Goal: Information Seeking & Learning: Check status

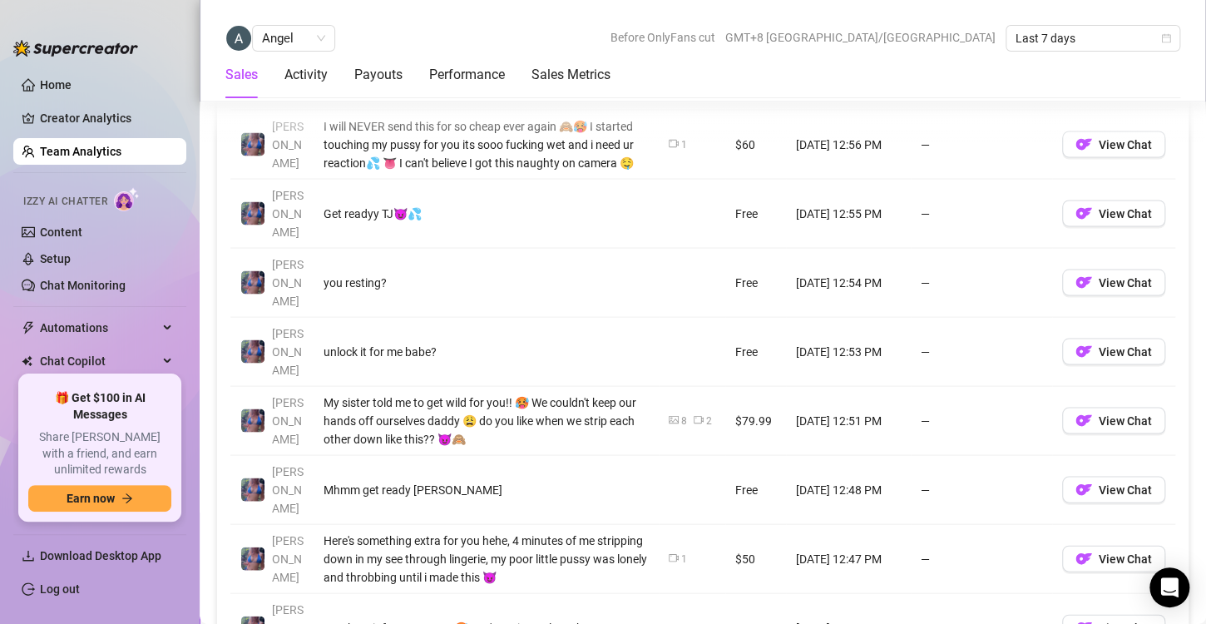
scroll to position [1390, 0]
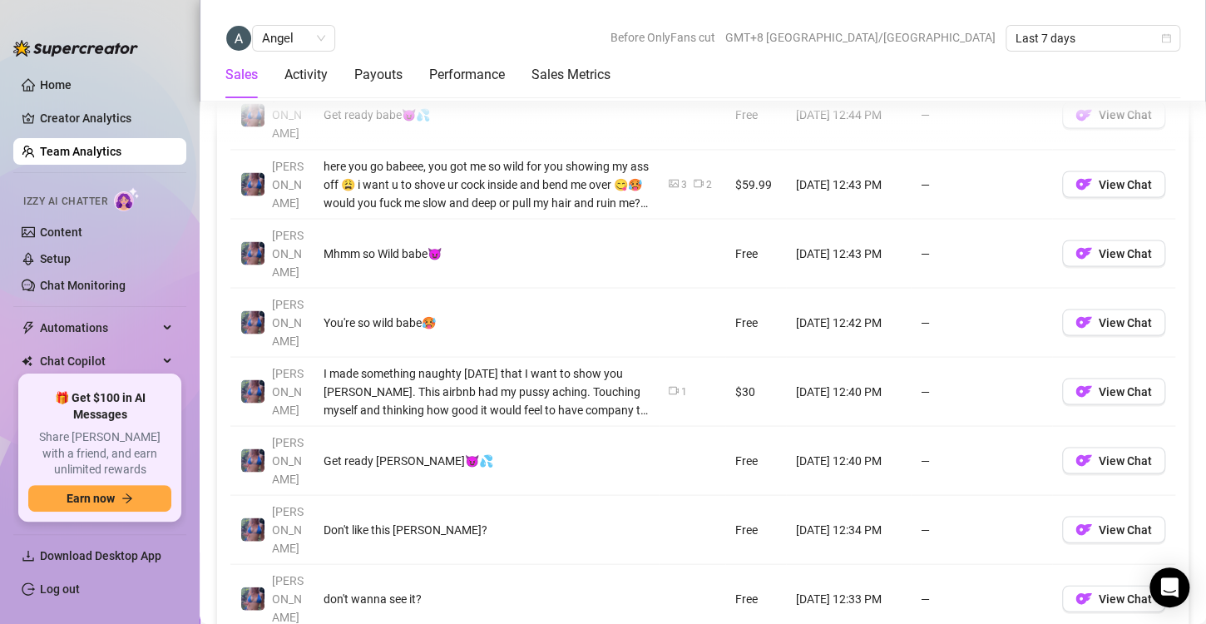
scroll to position [1362, 0]
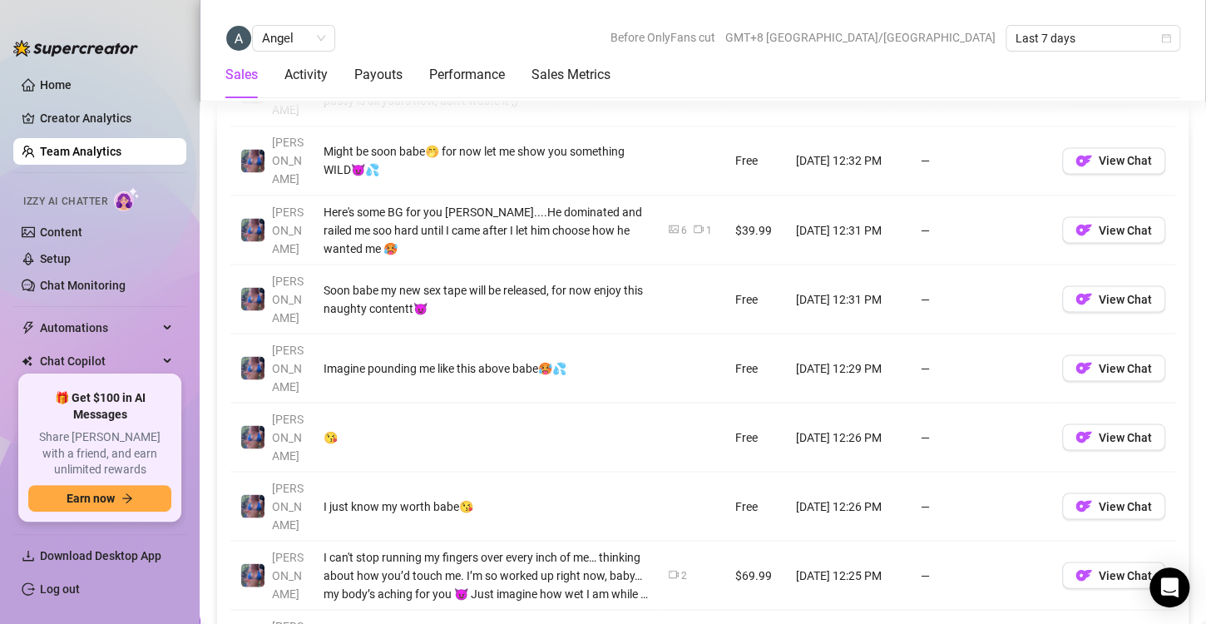
scroll to position [1307, 0]
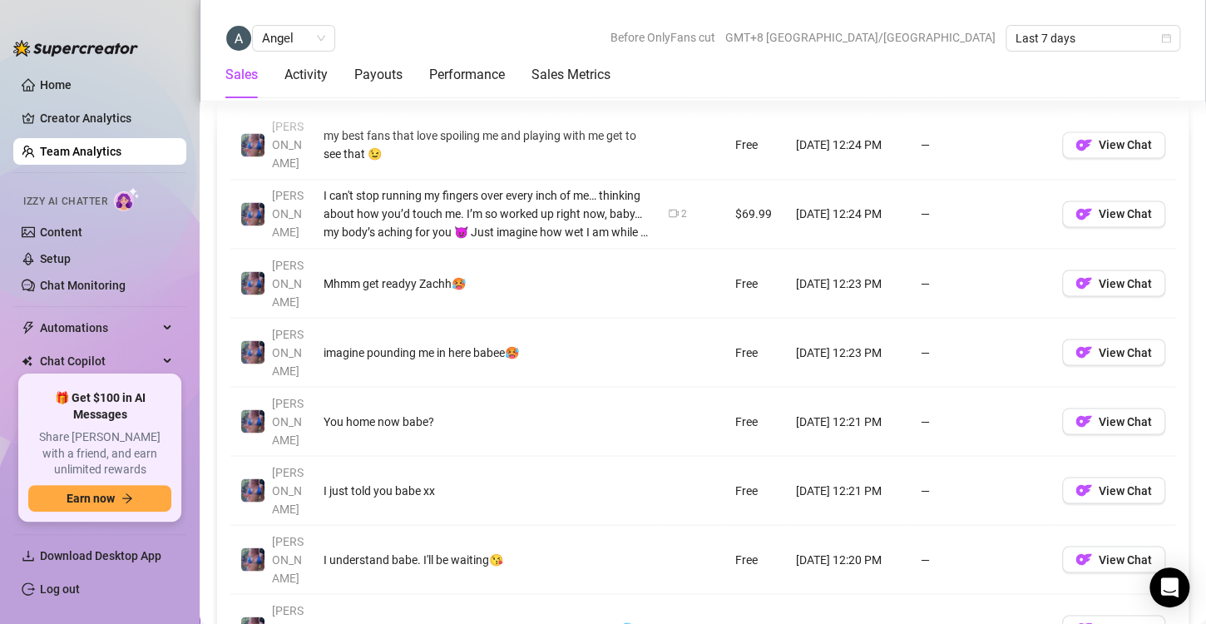
scroll to position [1276, 0]
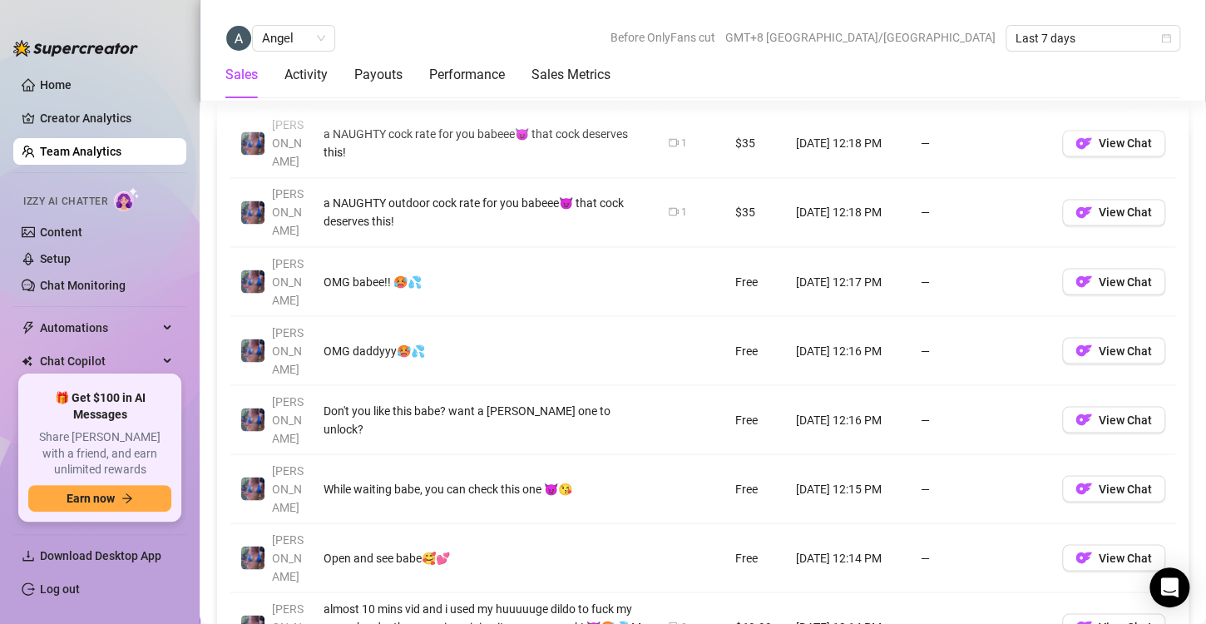
scroll to position [1253, 0]
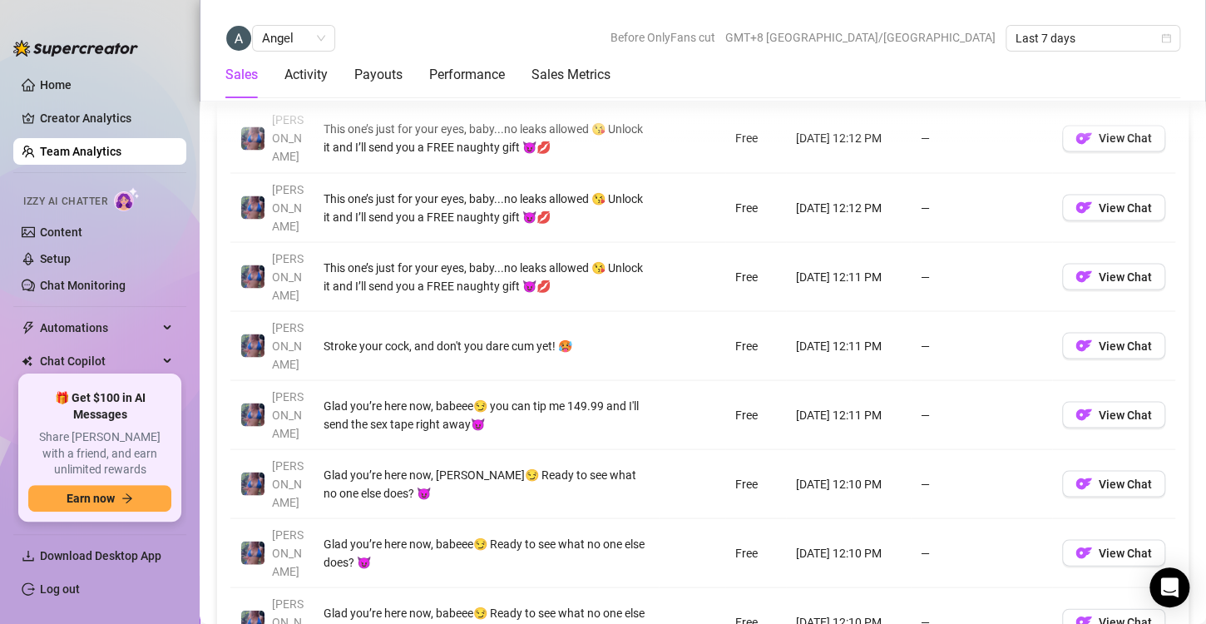
scroll to position [1327, 0]
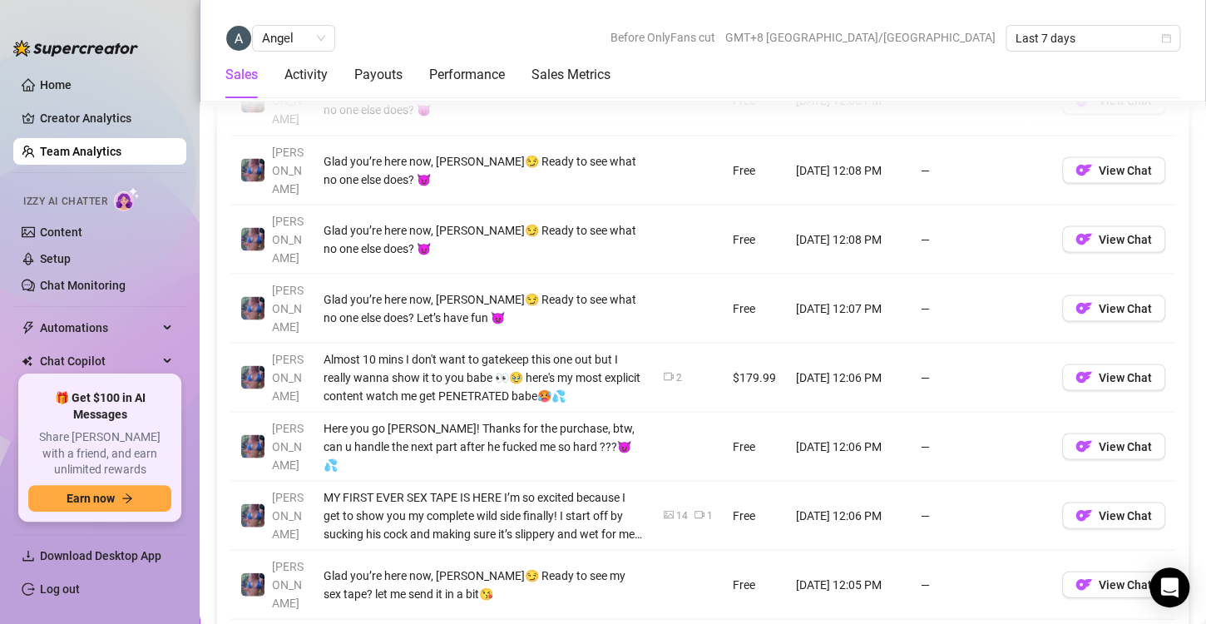
scroll to position [1380, 0]
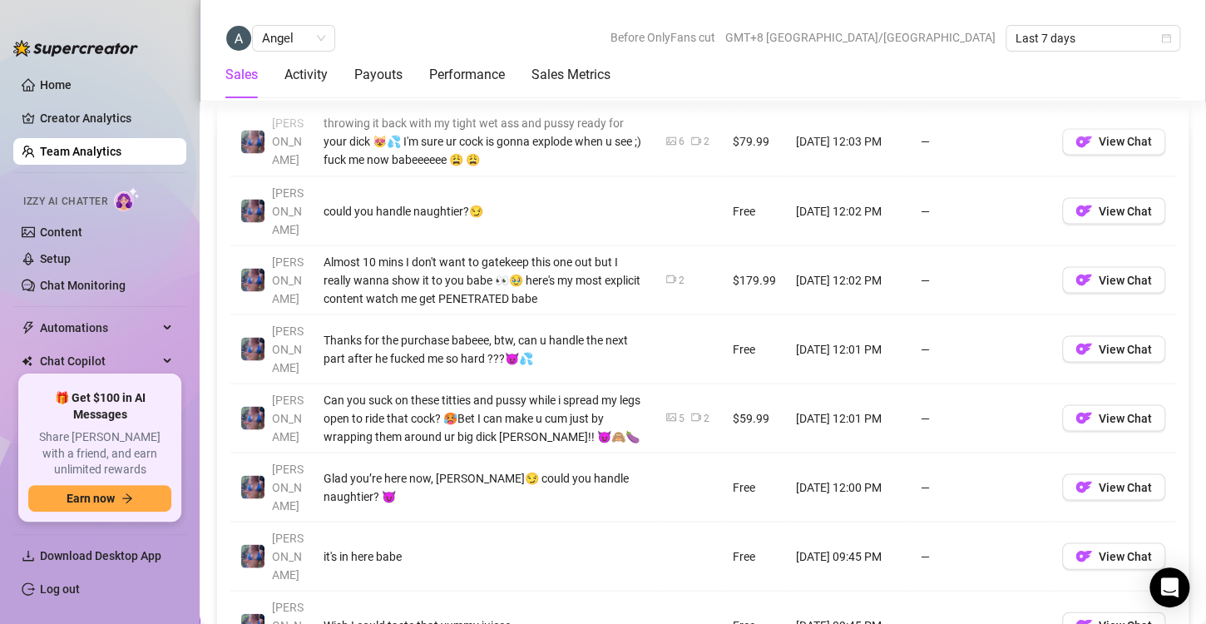
scroll to position [1329, 0]
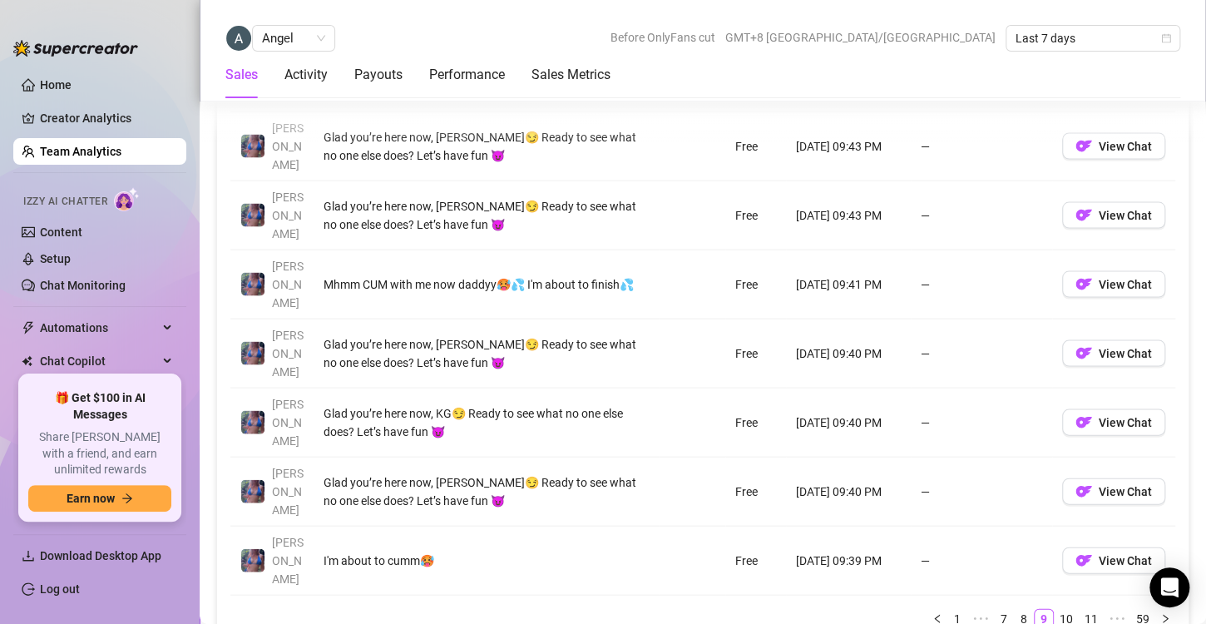
scroll to position [1462, 0]
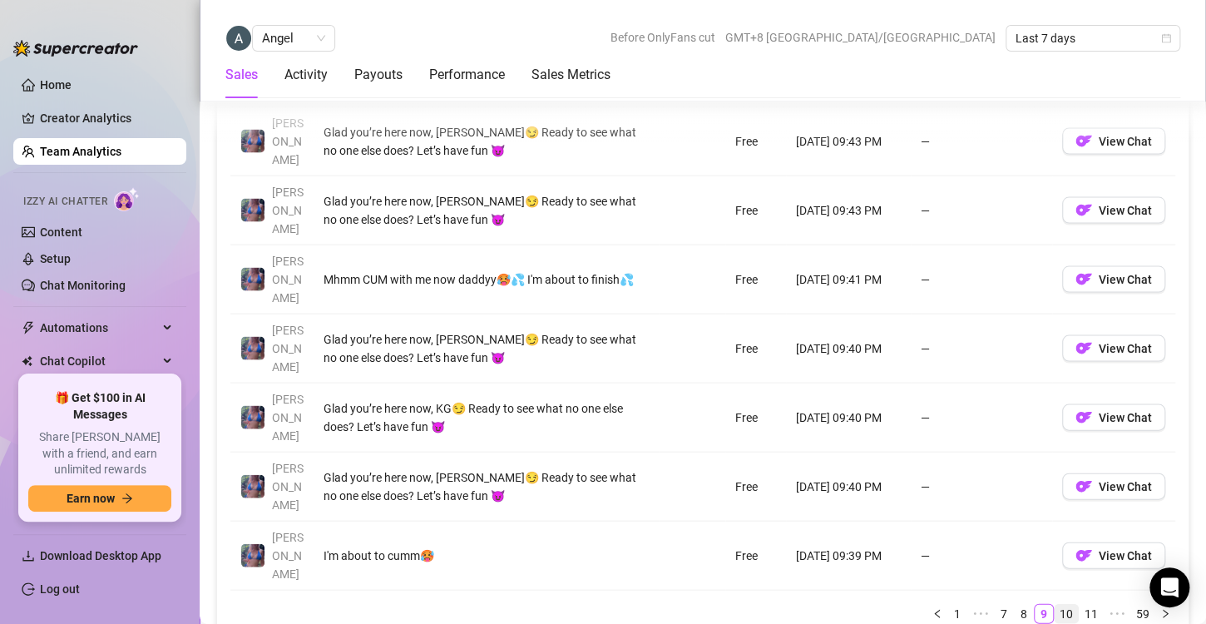
click at [1054, 604] on link "10" at bounding box center [1065, 613] width 23 height 18
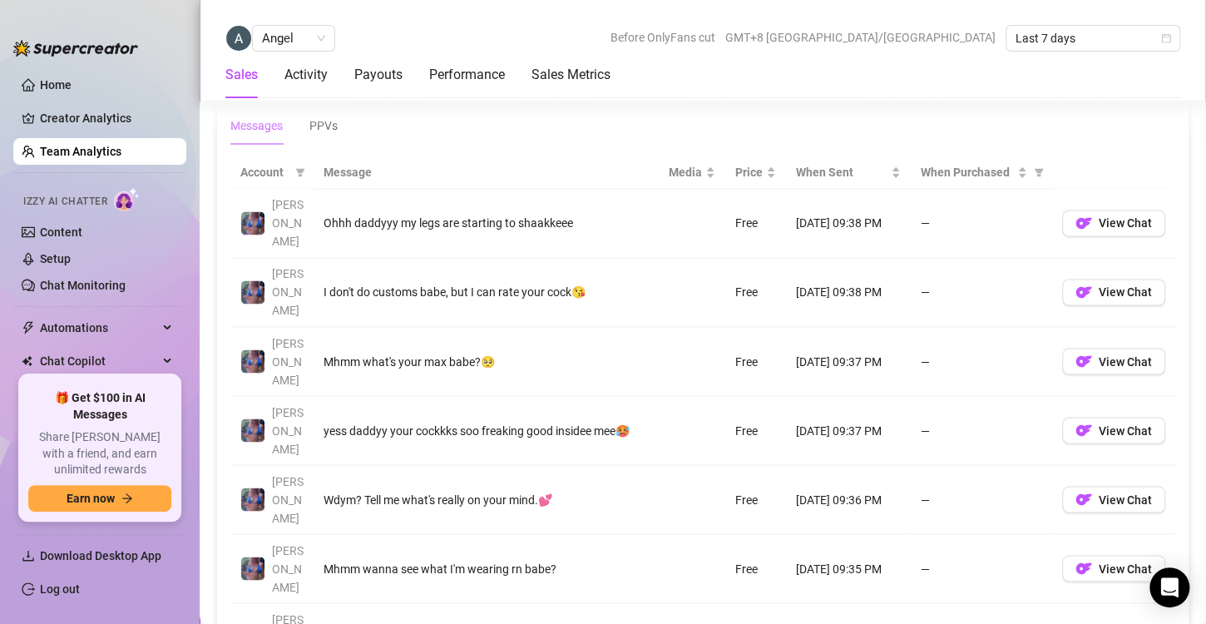
scroll to position [1252, 0]
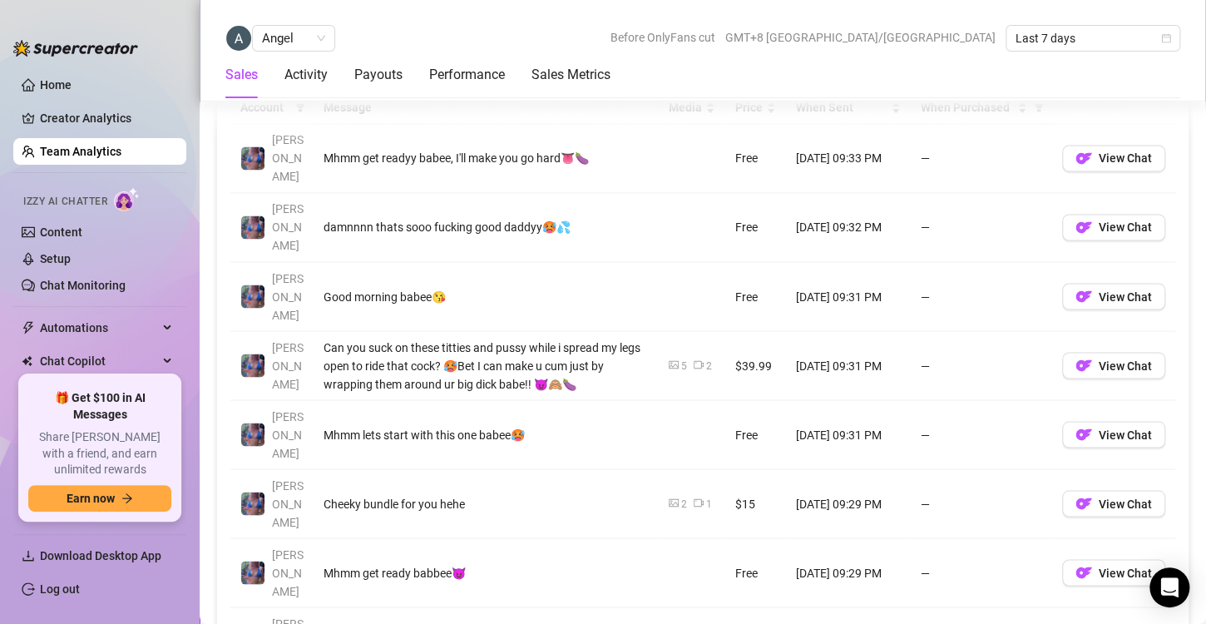
scroll to position [1242, 0]
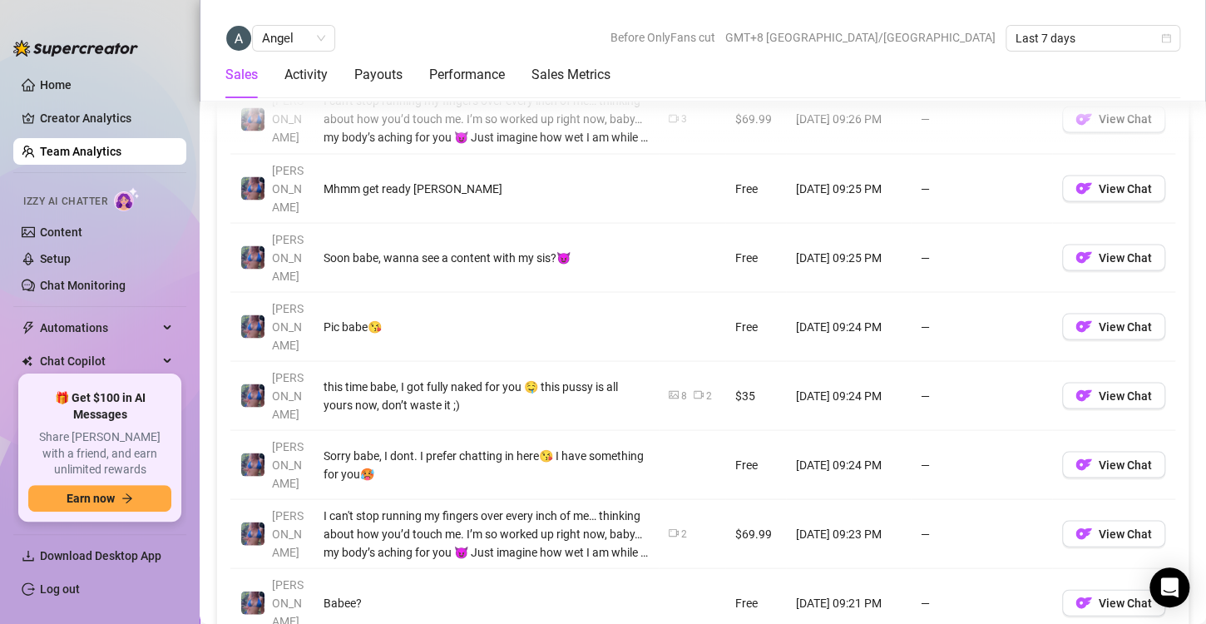
scroll to position [1347, 0]
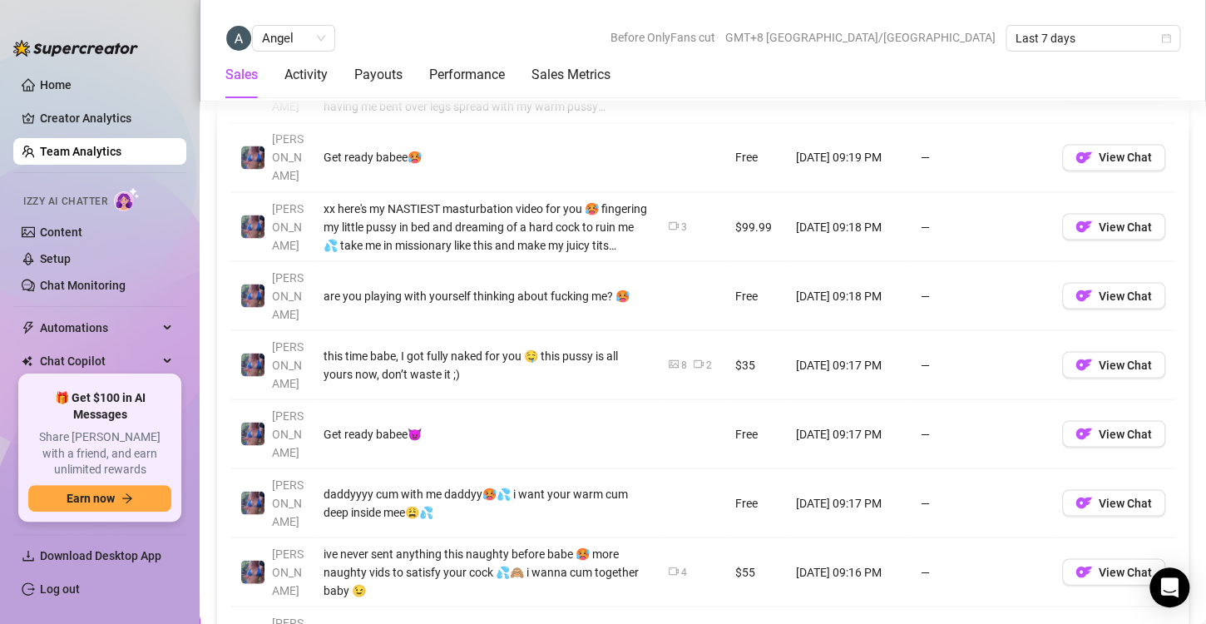
scroll to position [1317, 0]
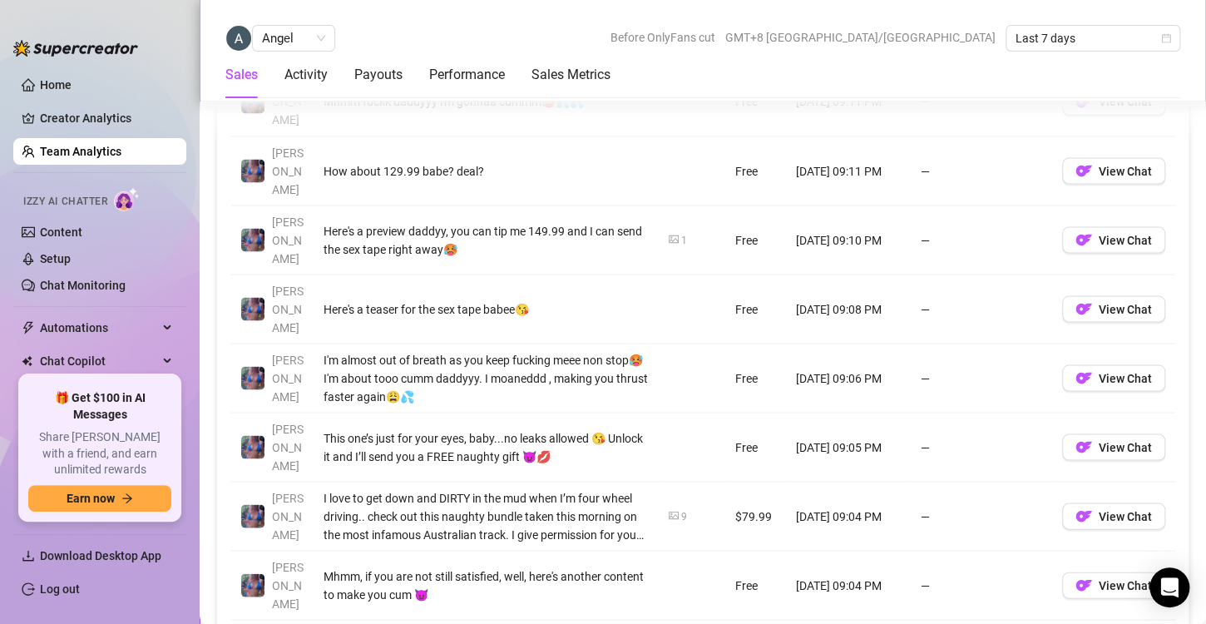
scroll to position [1364, 0]
click at [55, 150] on link "Team Analytics" at bounding box center [80, 151] width 81 height 13
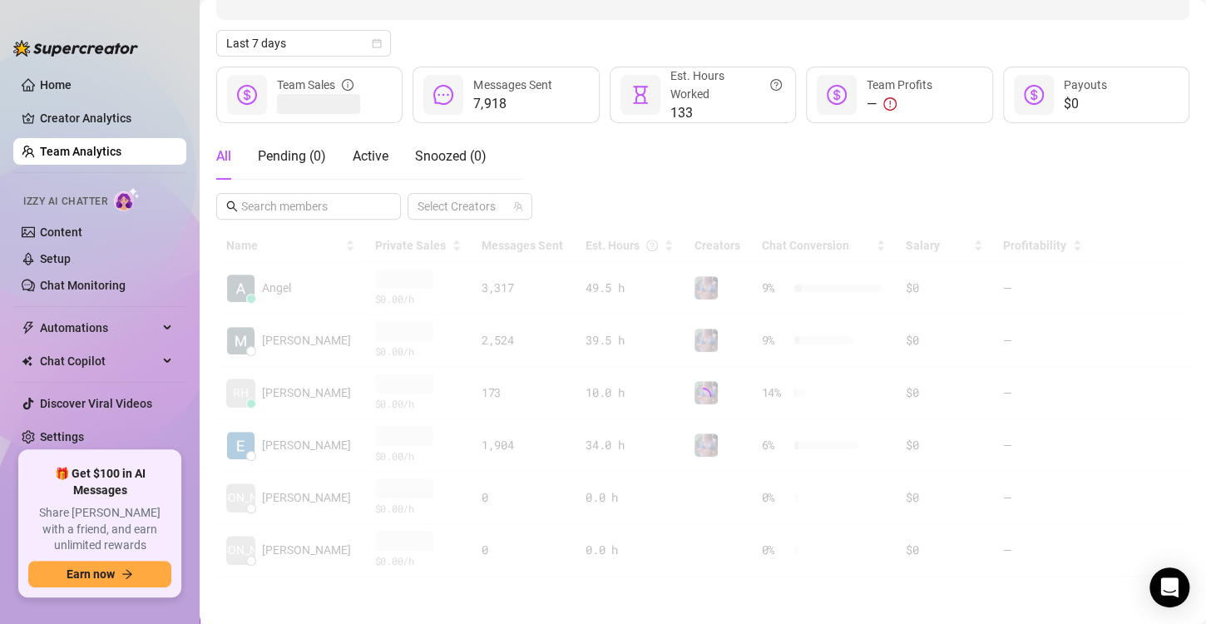
scroll to position [165, 0]
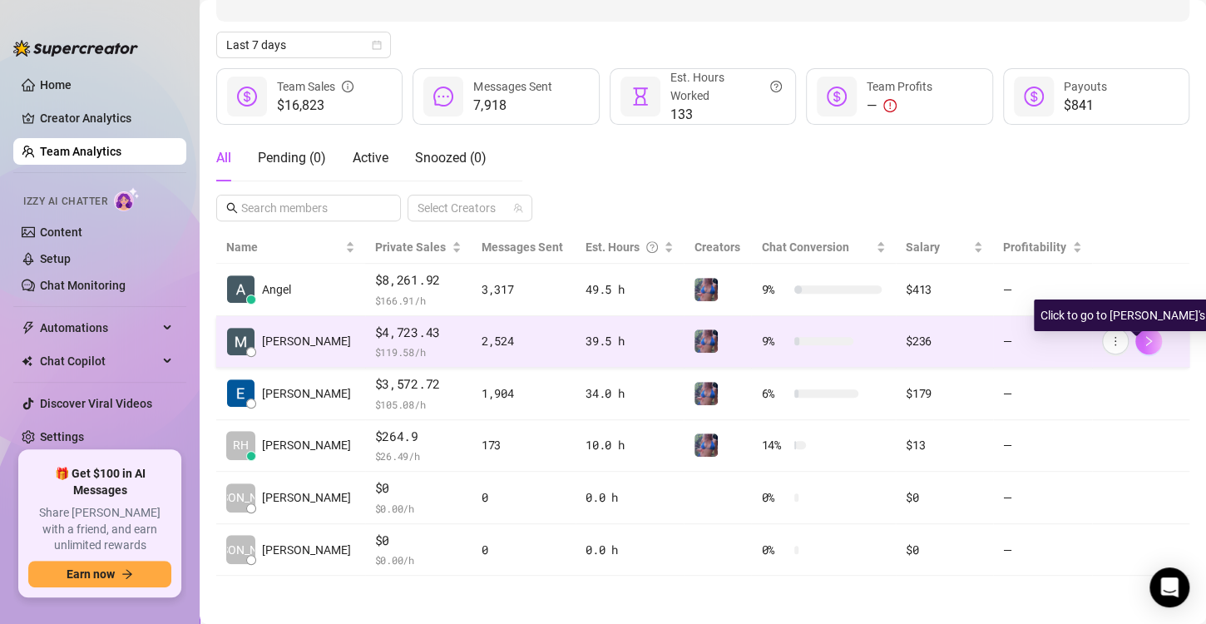
click at [1142, 338] on icon "right" at bounding box center [1148, 341] width 12 height 12
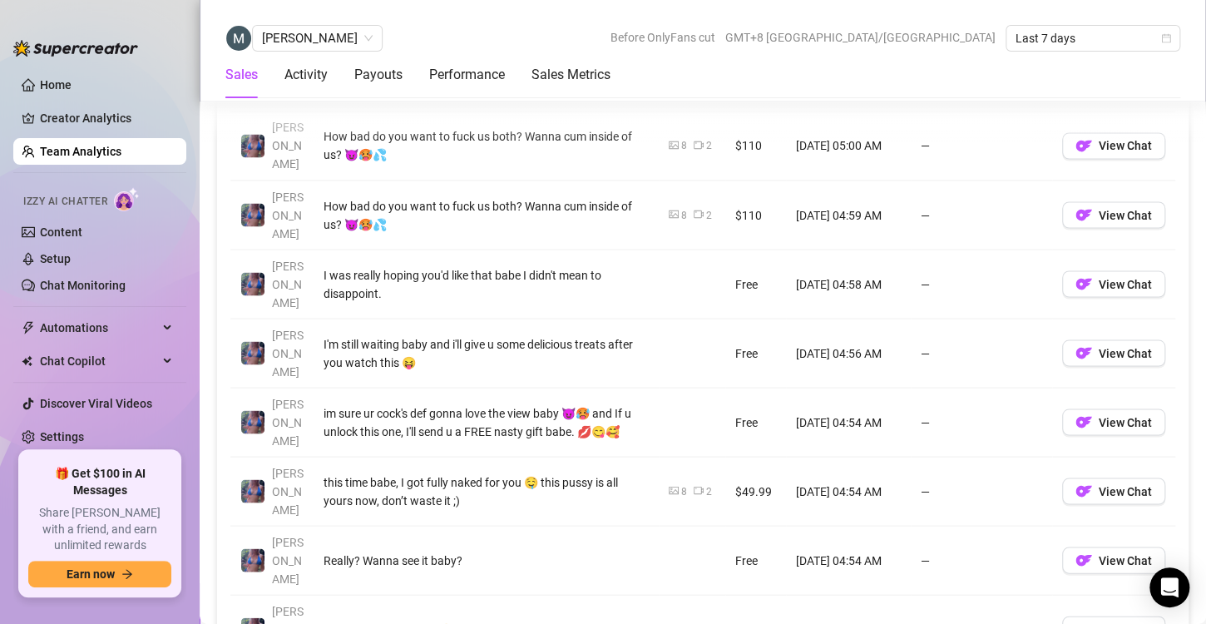
scroll to position [1412, 0]
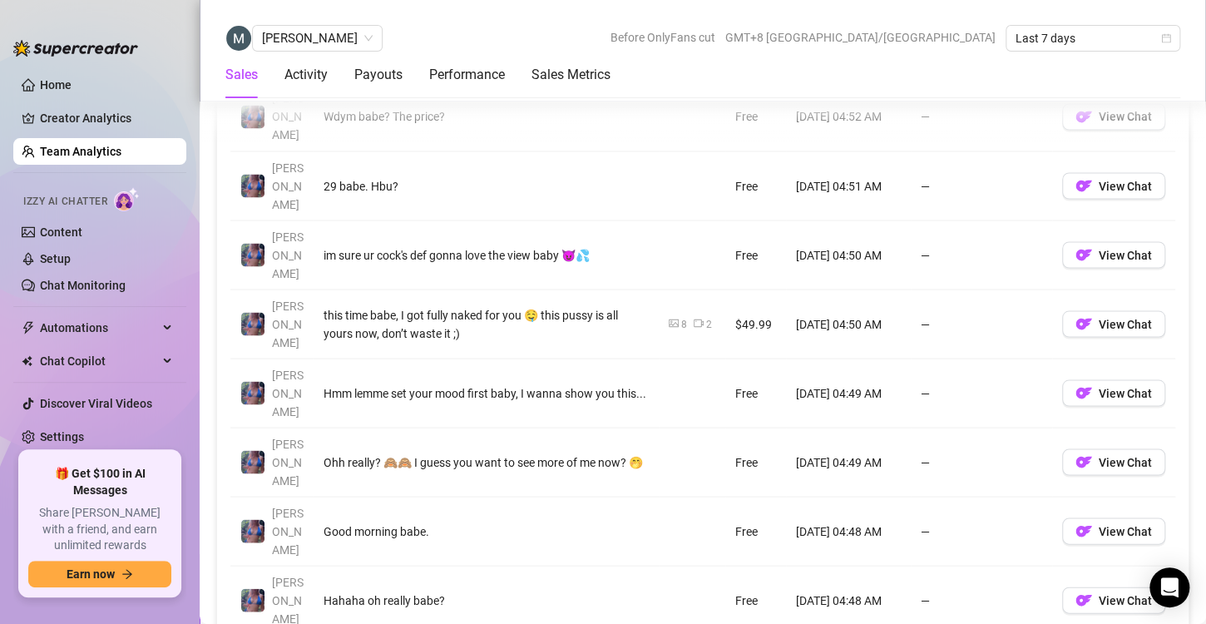
scroll to position [1349, 0]
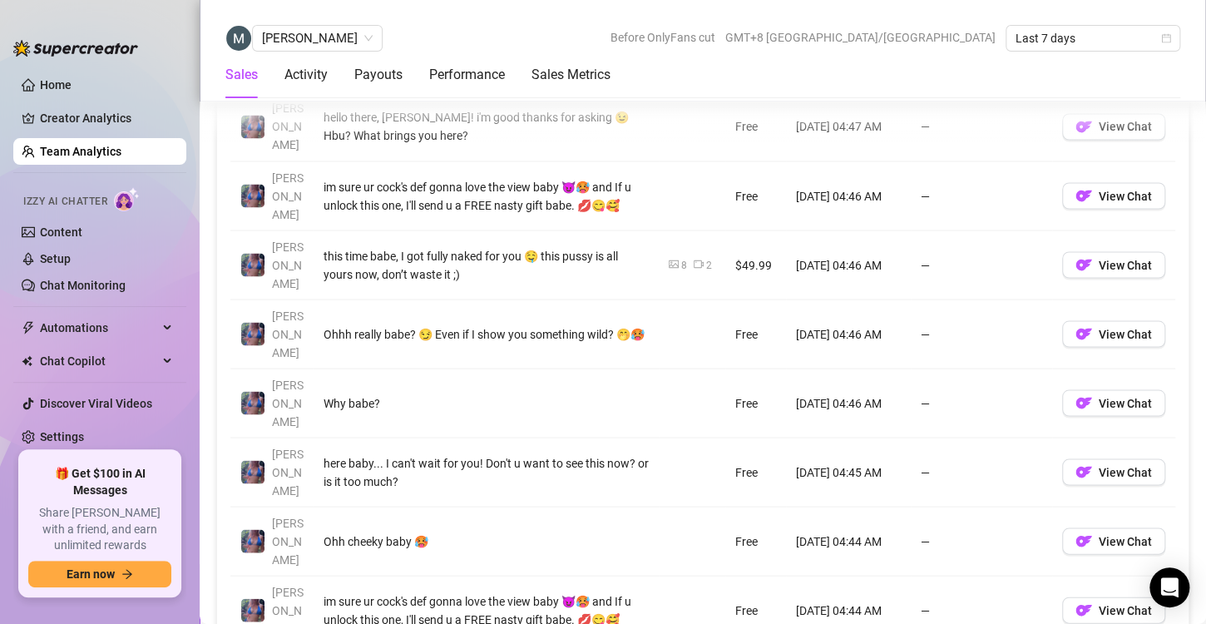
scroll to position [1342, 0]
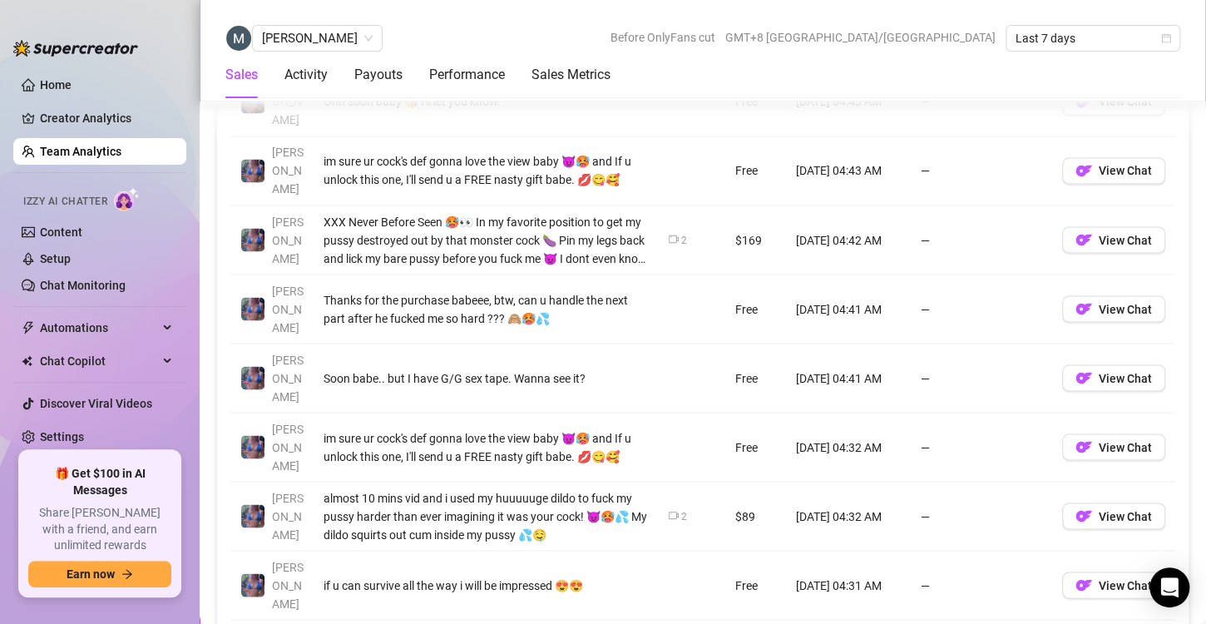
scroll to position [1320, 0]
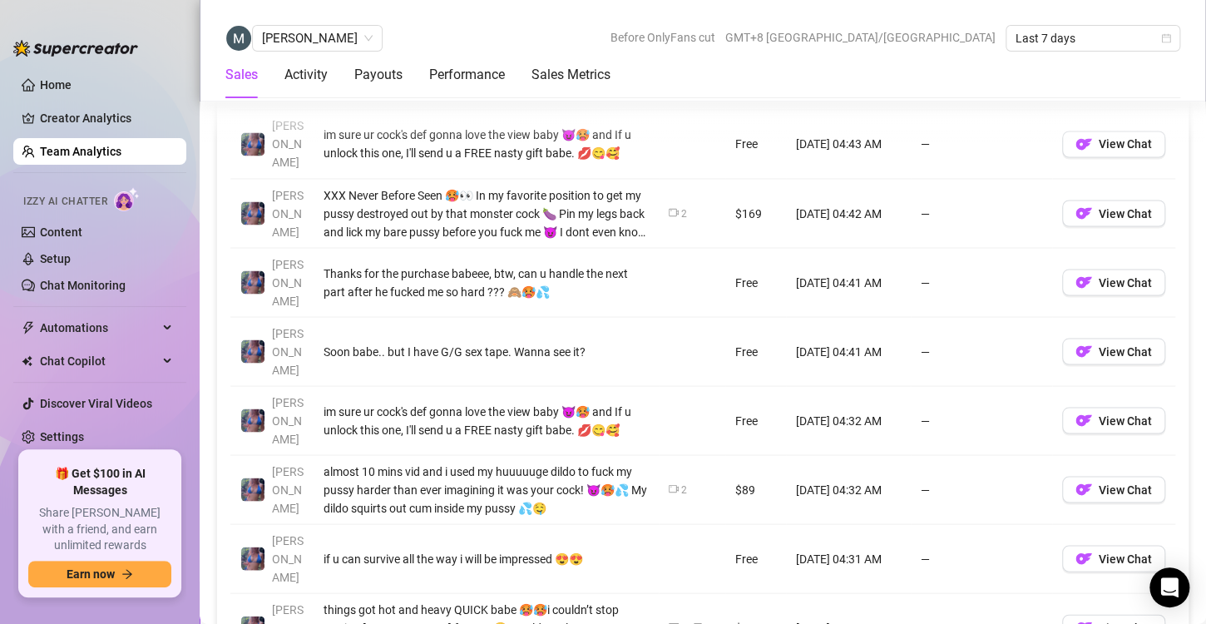
click at [1017, 455] on td "—" at bounding box center [980, 489] width 141 height 69
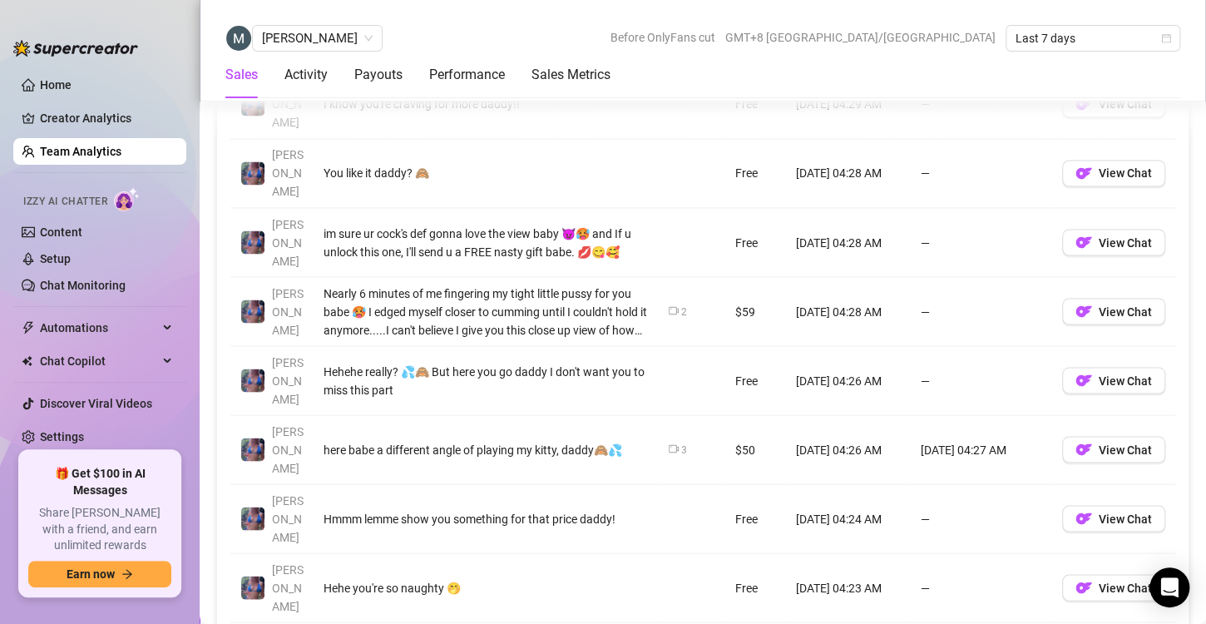
scroll to position [1304, 0]
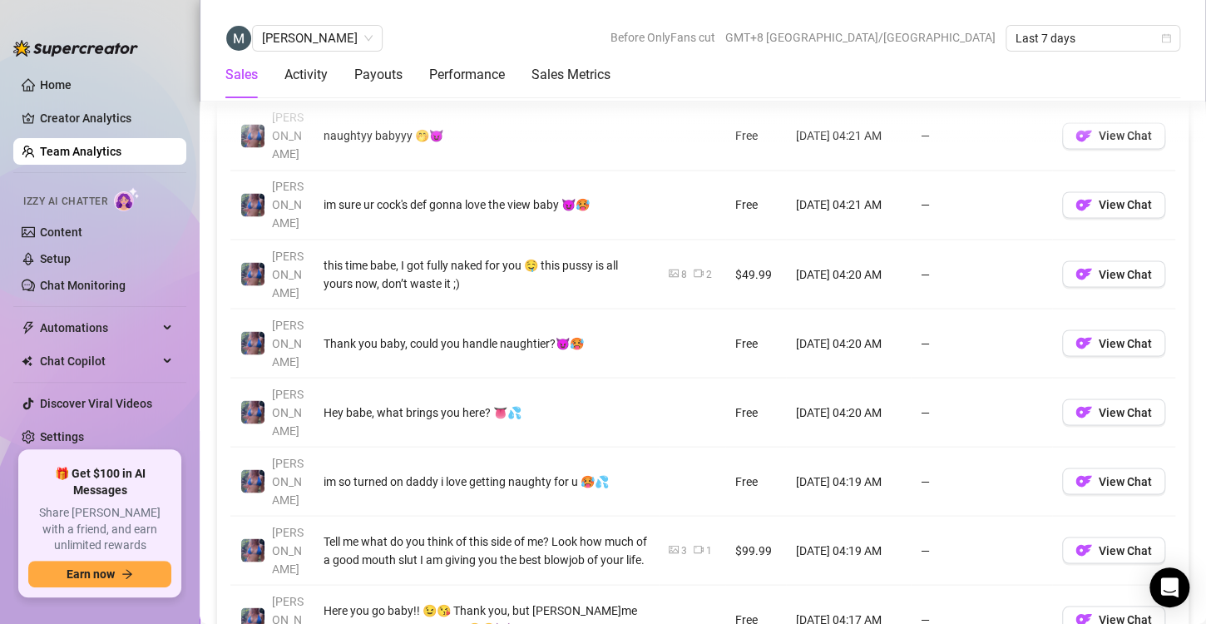
scroll to position [1275, 0]
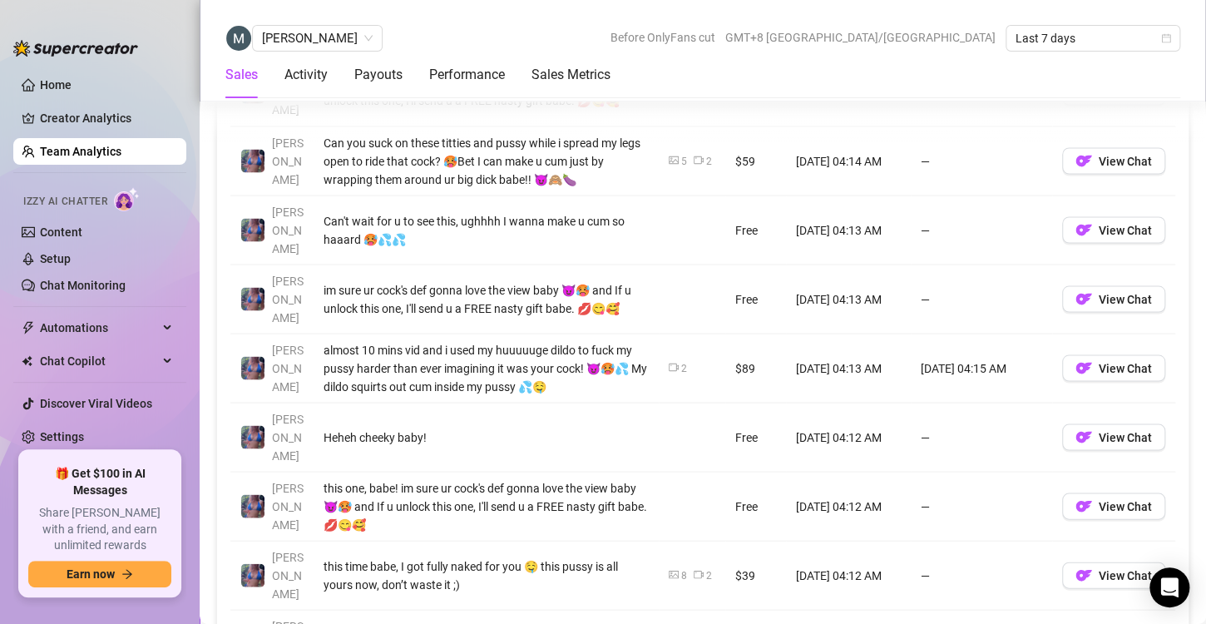
scroll to position [1374, 0]
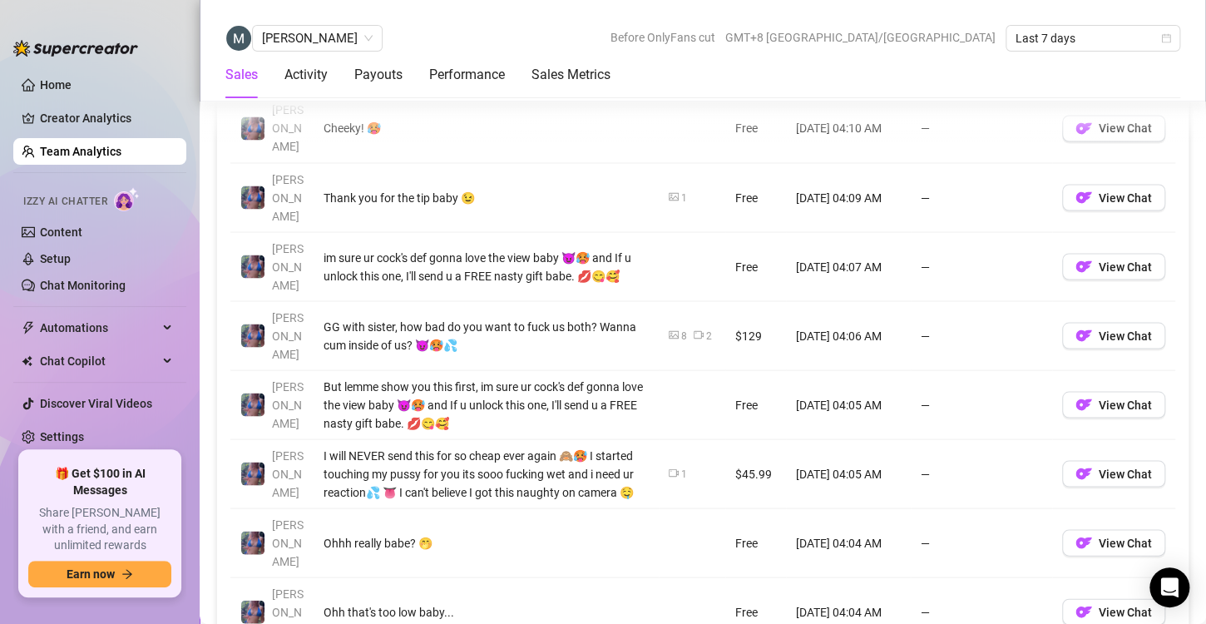
scroll to position [1347, 0]
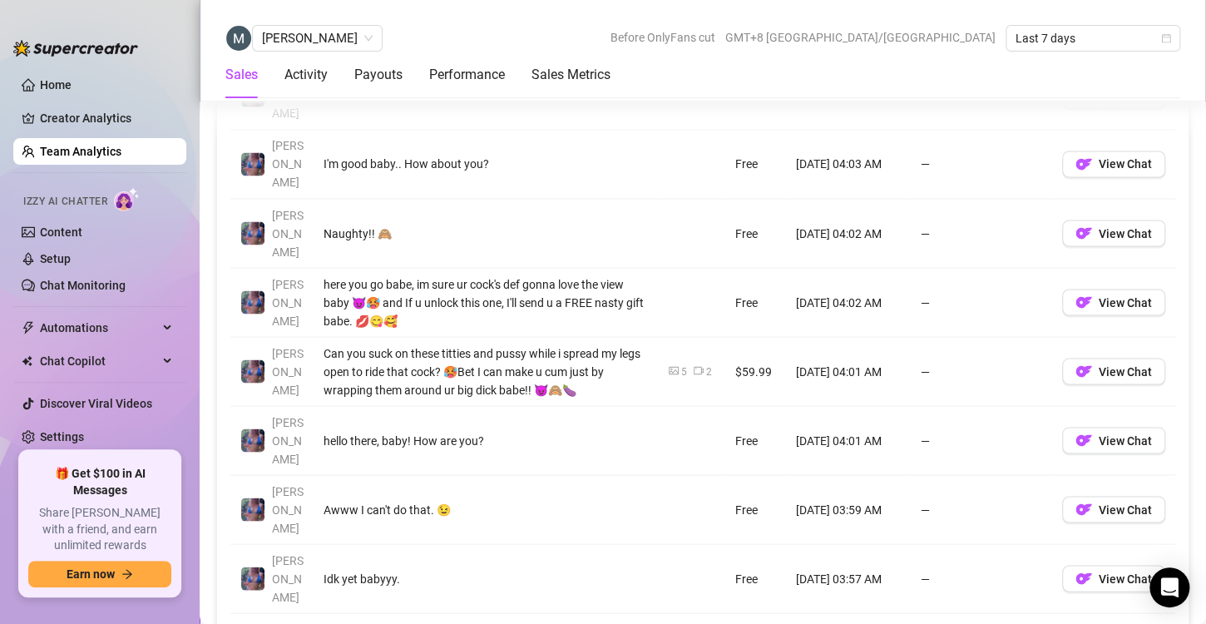
scroll to position [1306, 0]
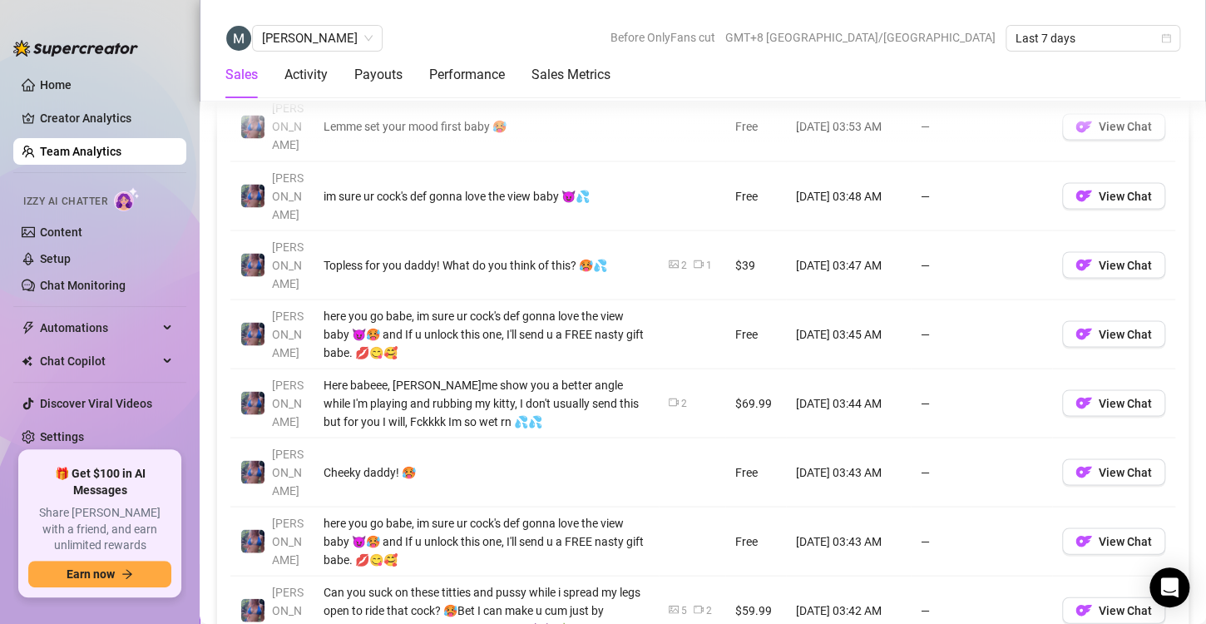
scroll to position [1340, 0]
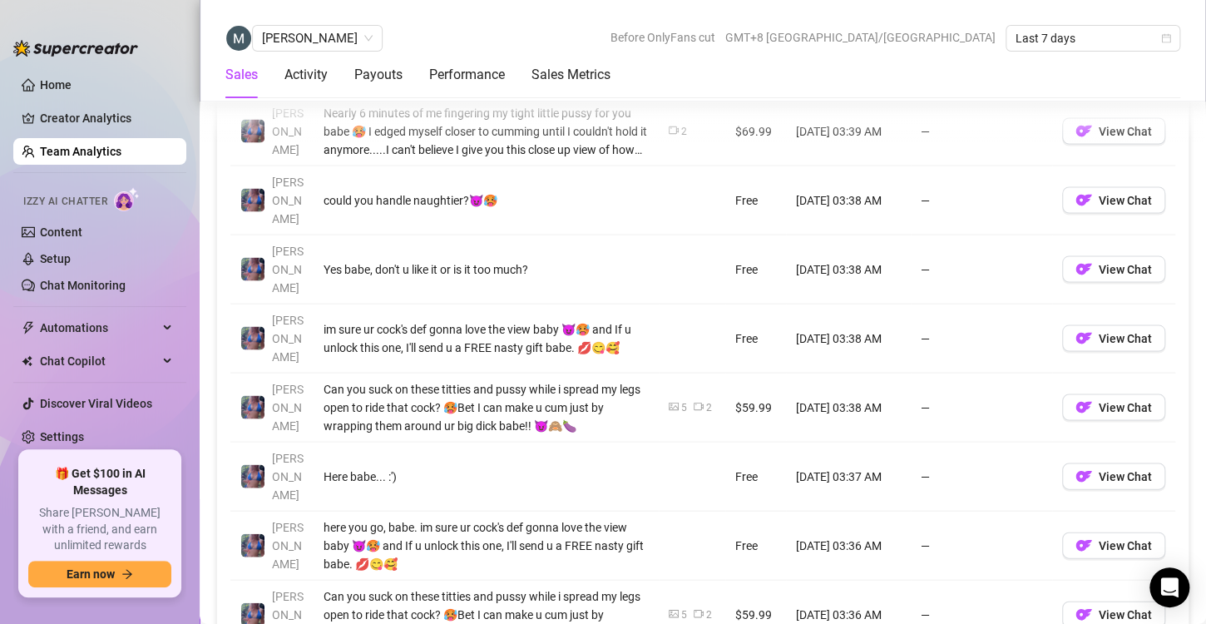
scroll to position [1407, 0]
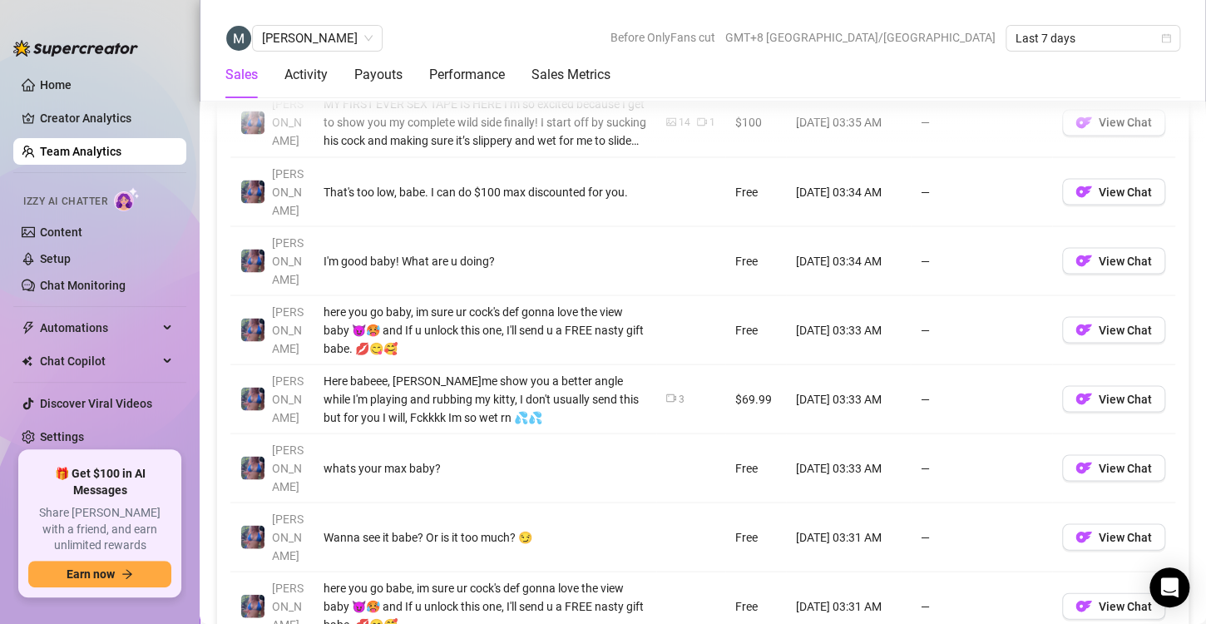
scroll to position [1381, 0]
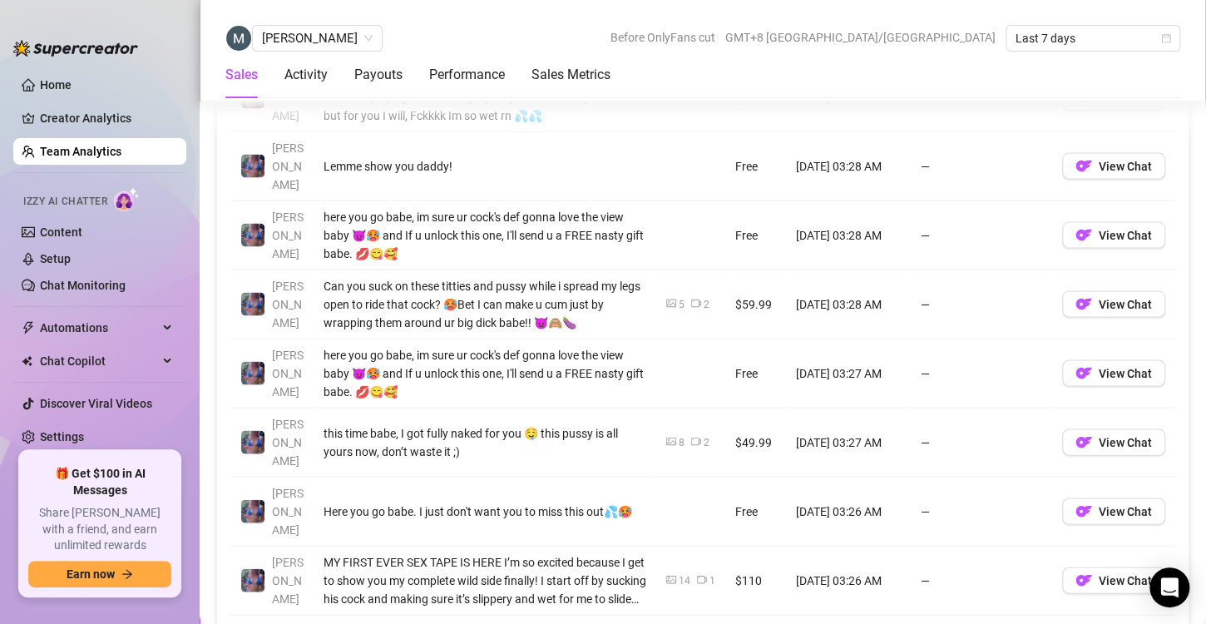
scroll to position [1438, 0]
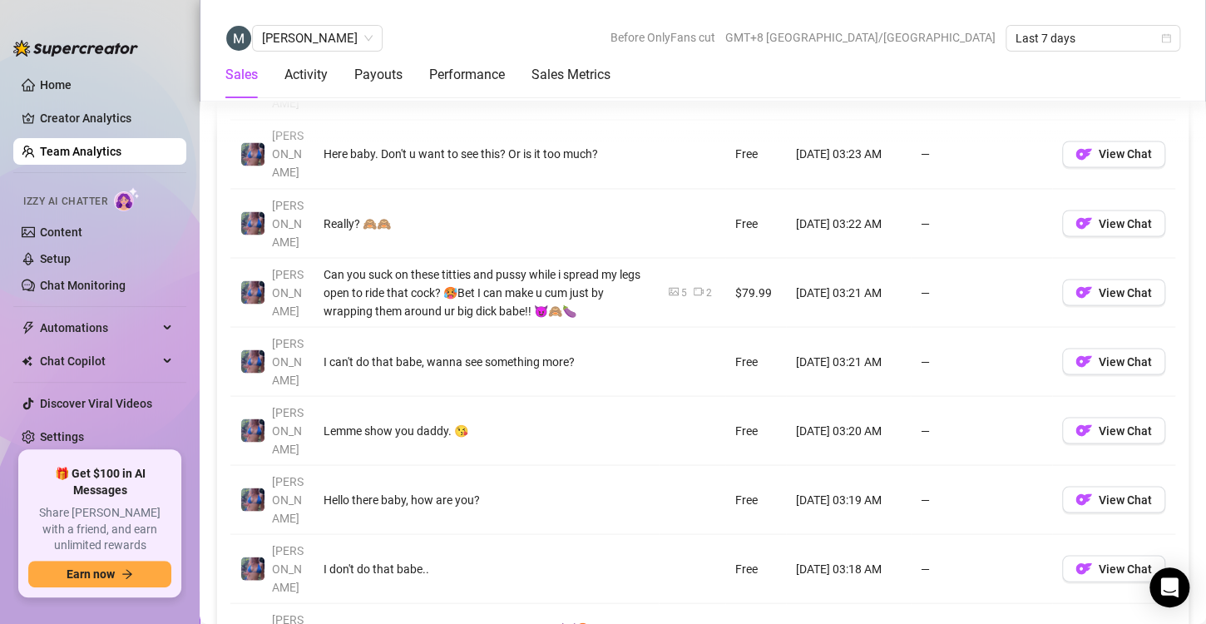
scroll to position [1316, 0]
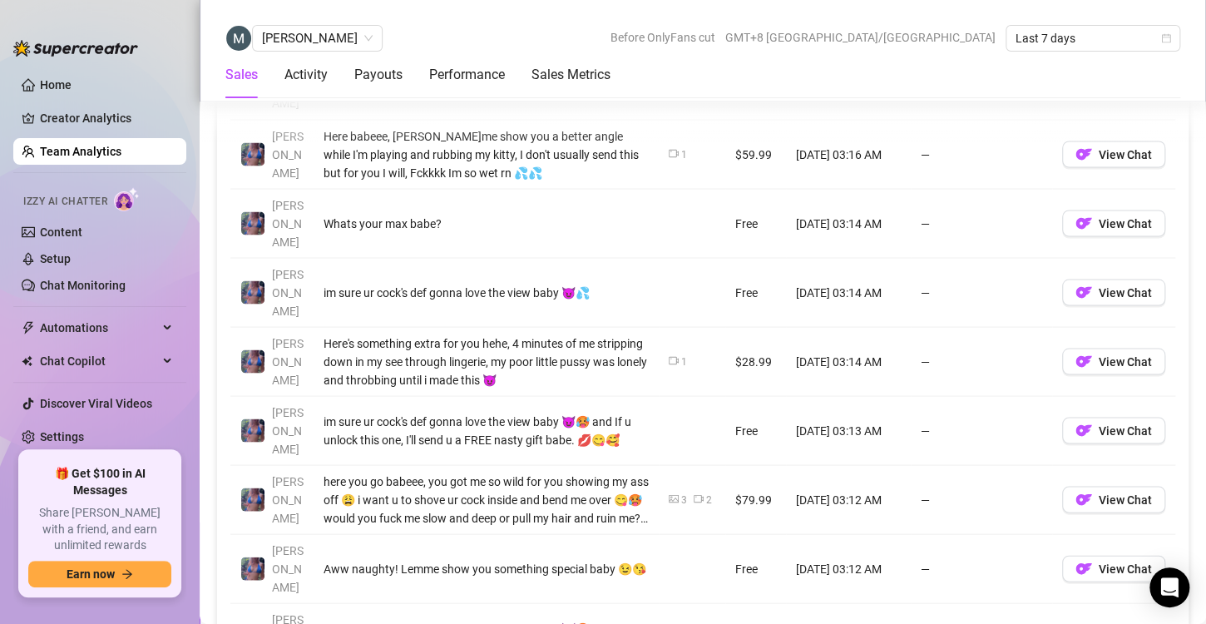
scroll to position [1380, 0]
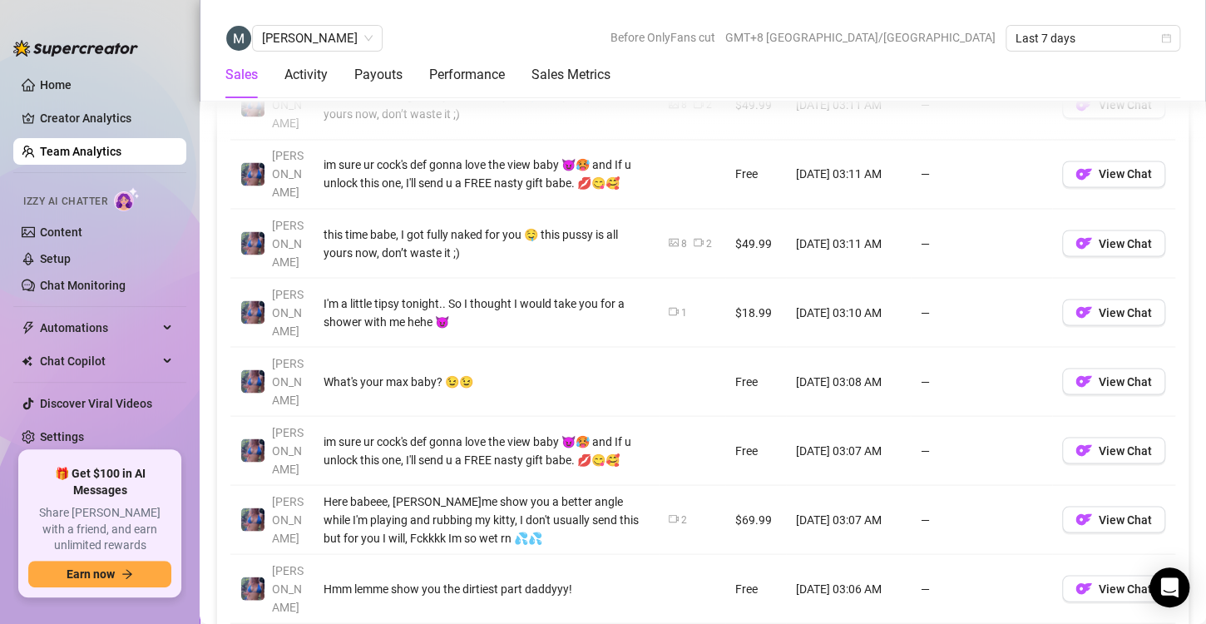
scroll to position [1343, 0]
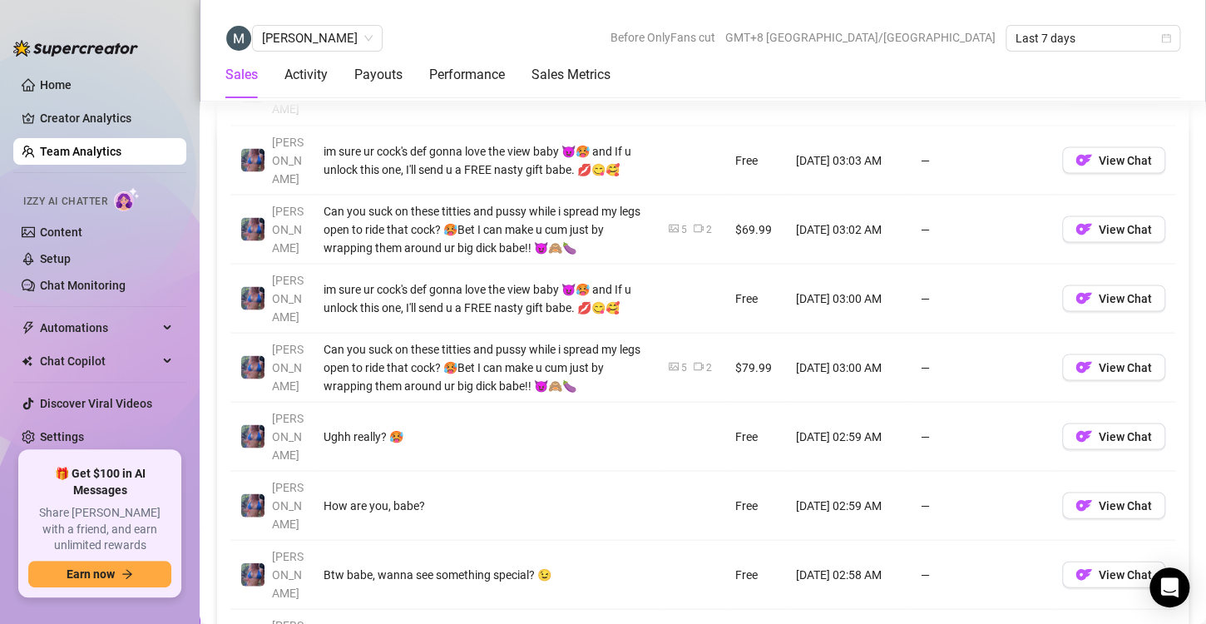
scroll to position [1379, 0]
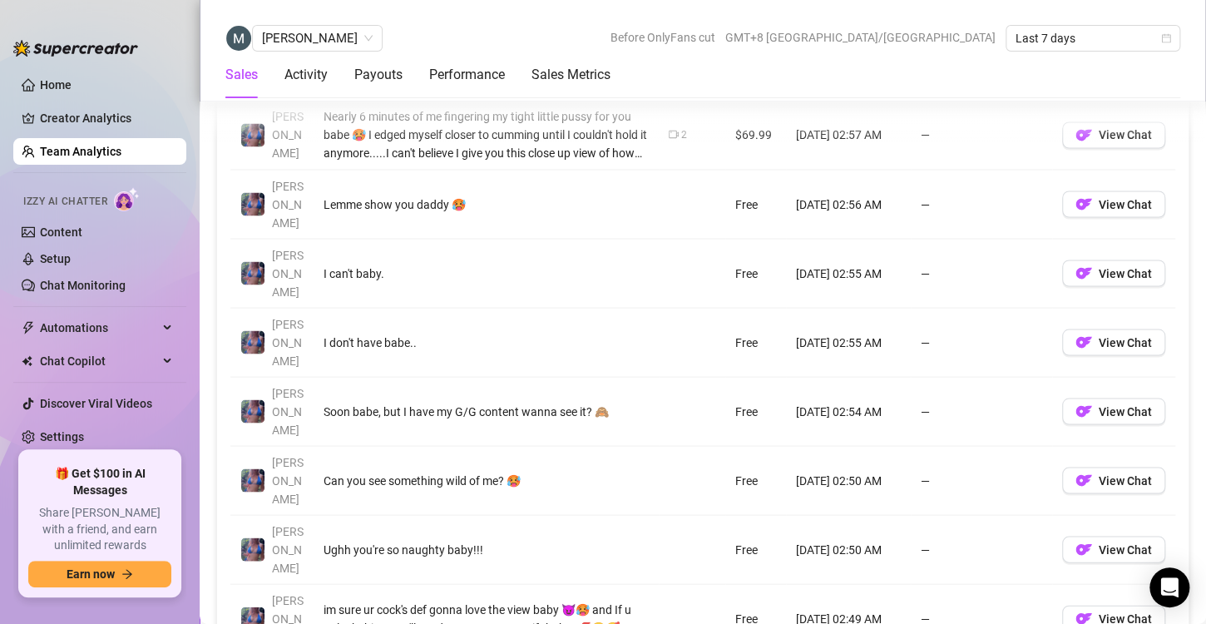
scroll to position [1335, 0]
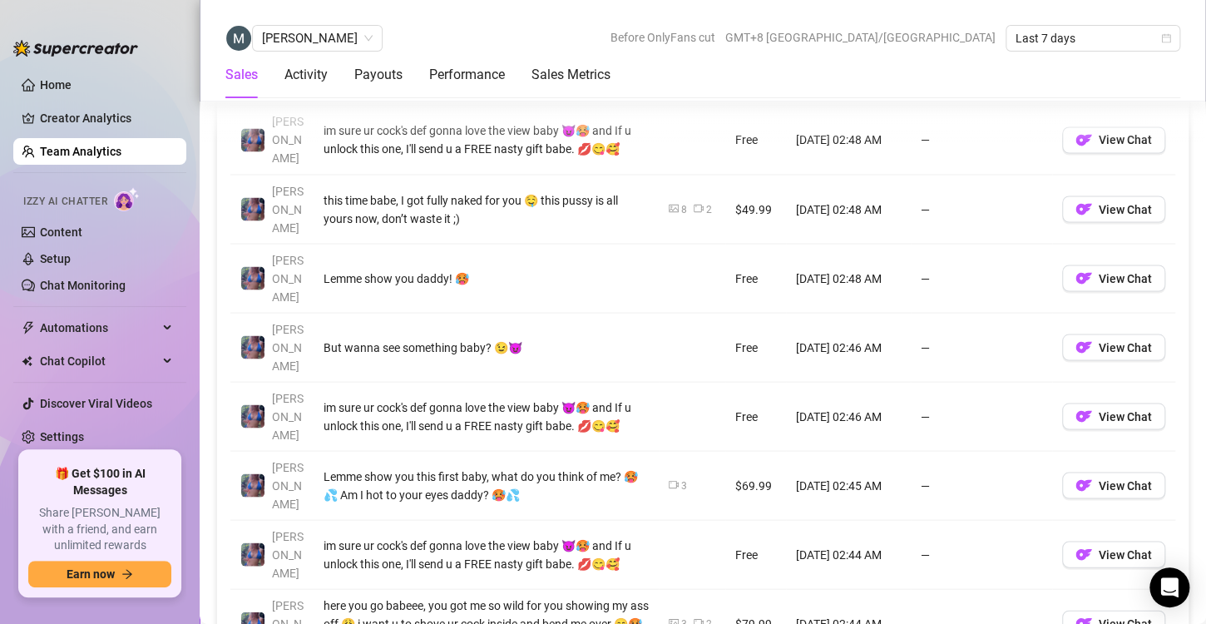
scroll to position [1330, 0]
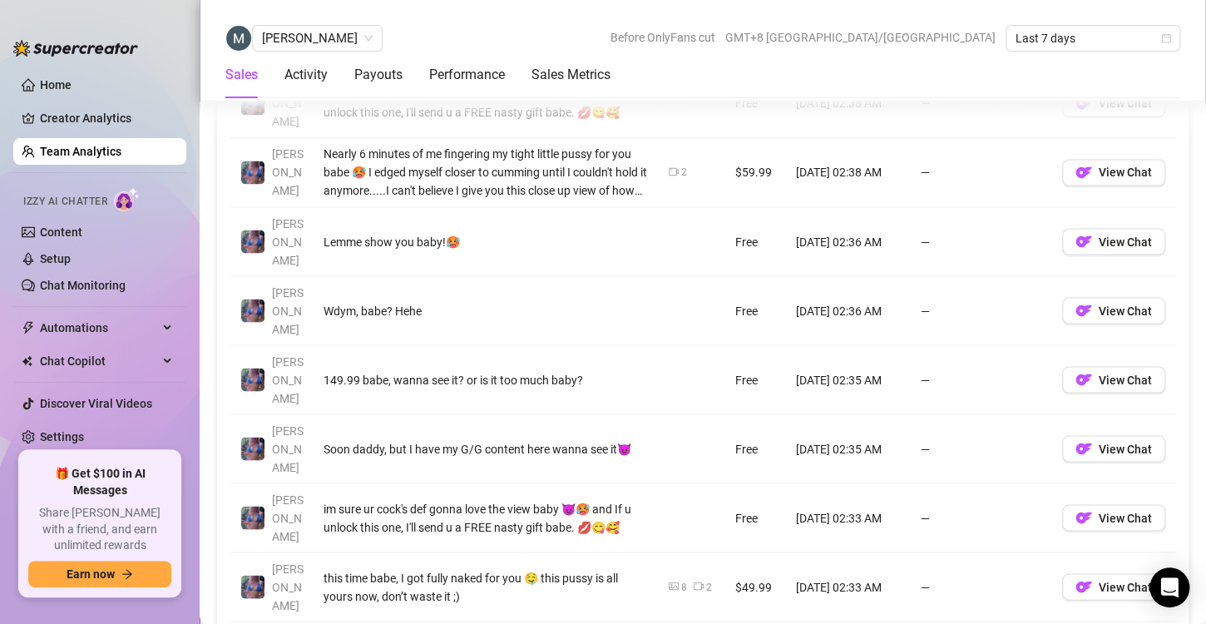
scroll to position [1310, 0]
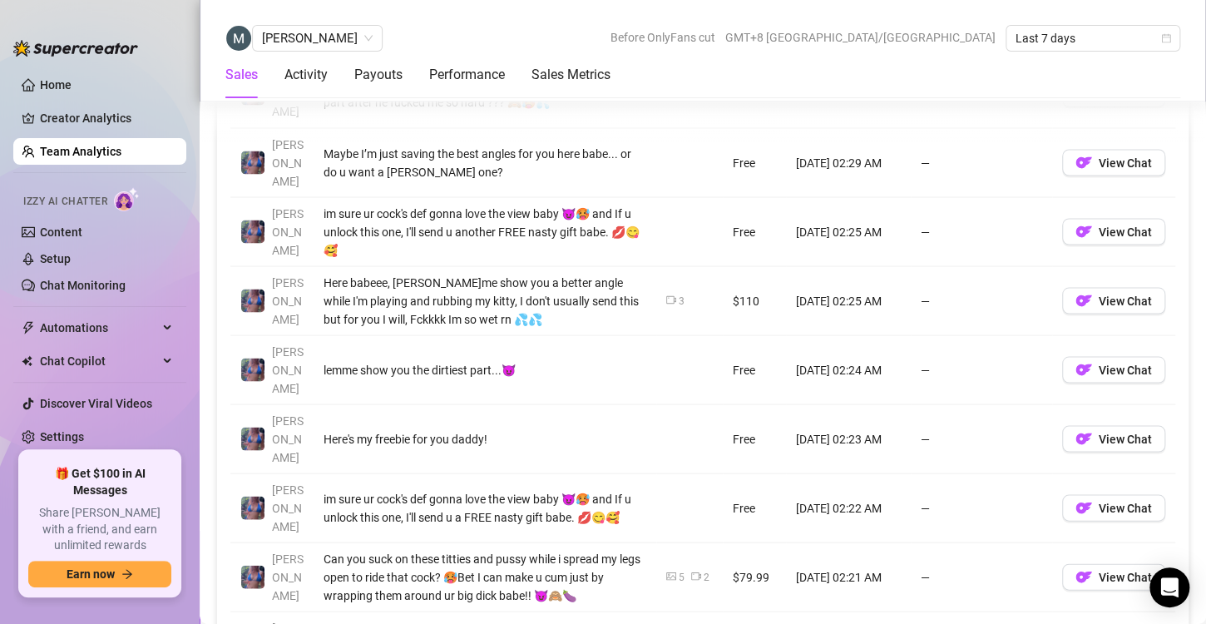
scroll to position [1372, 0]
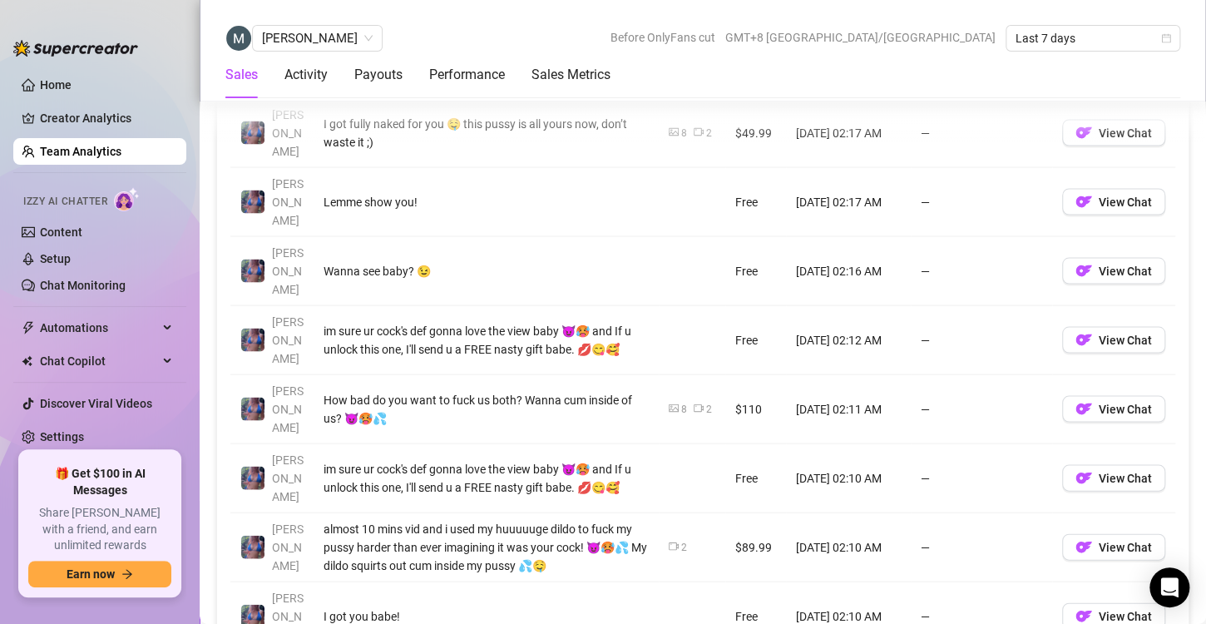
scroll to position [1402, 0]
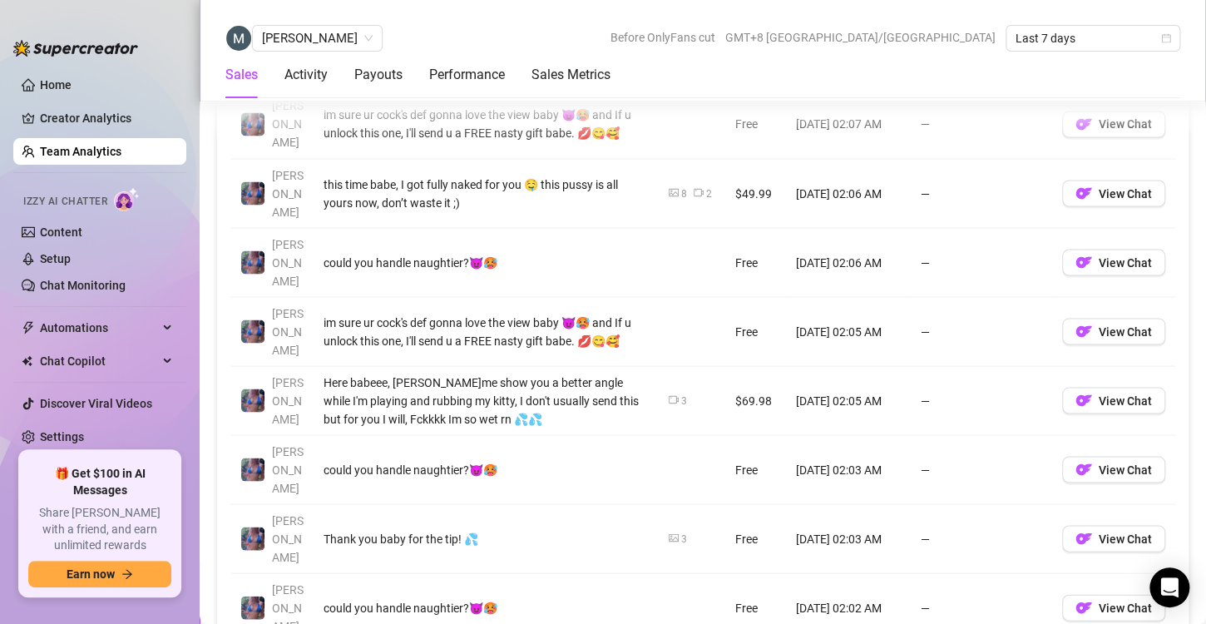
scroll to position [1360, 0]
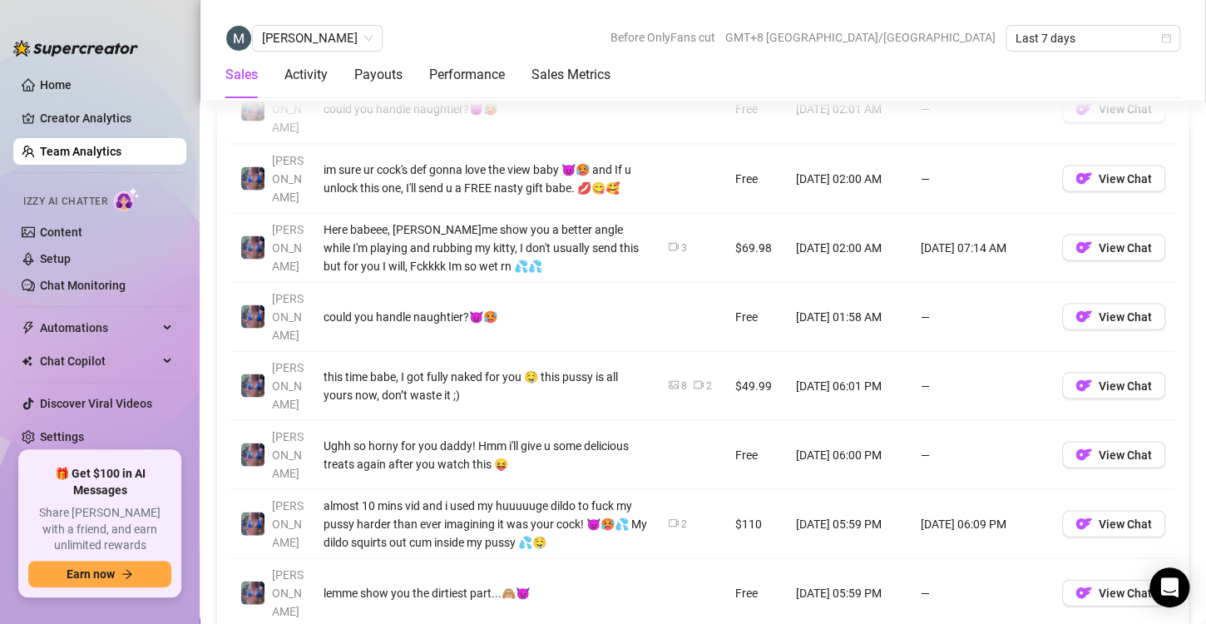
scroll to position [1361, 0]
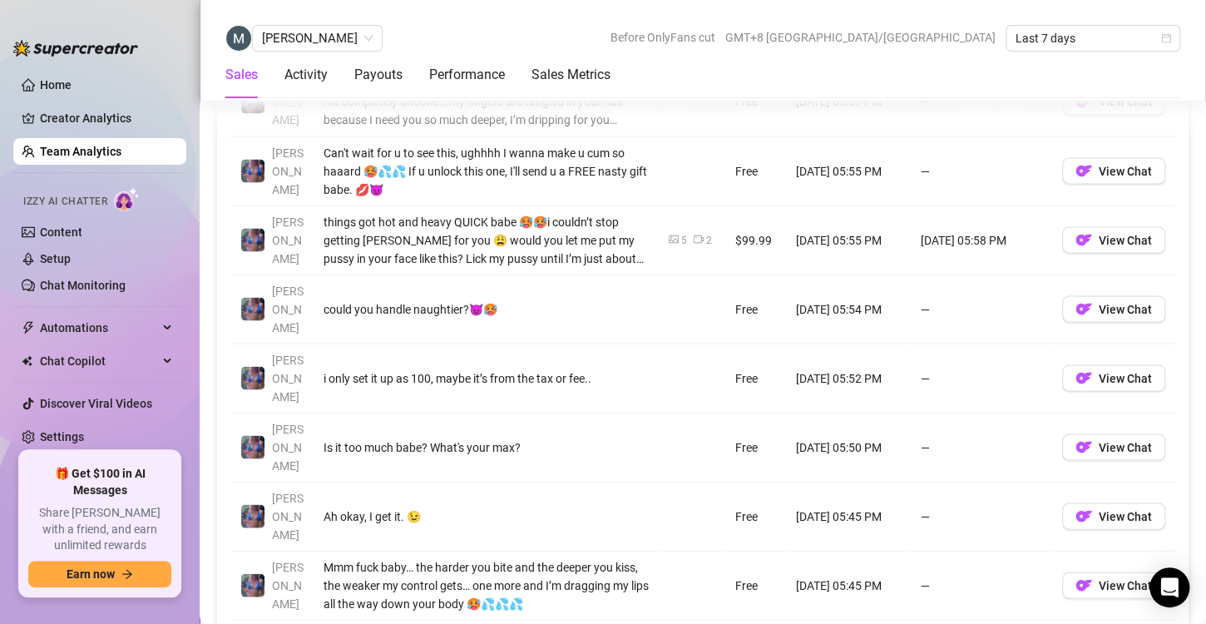
scroll to position [1364, 0]
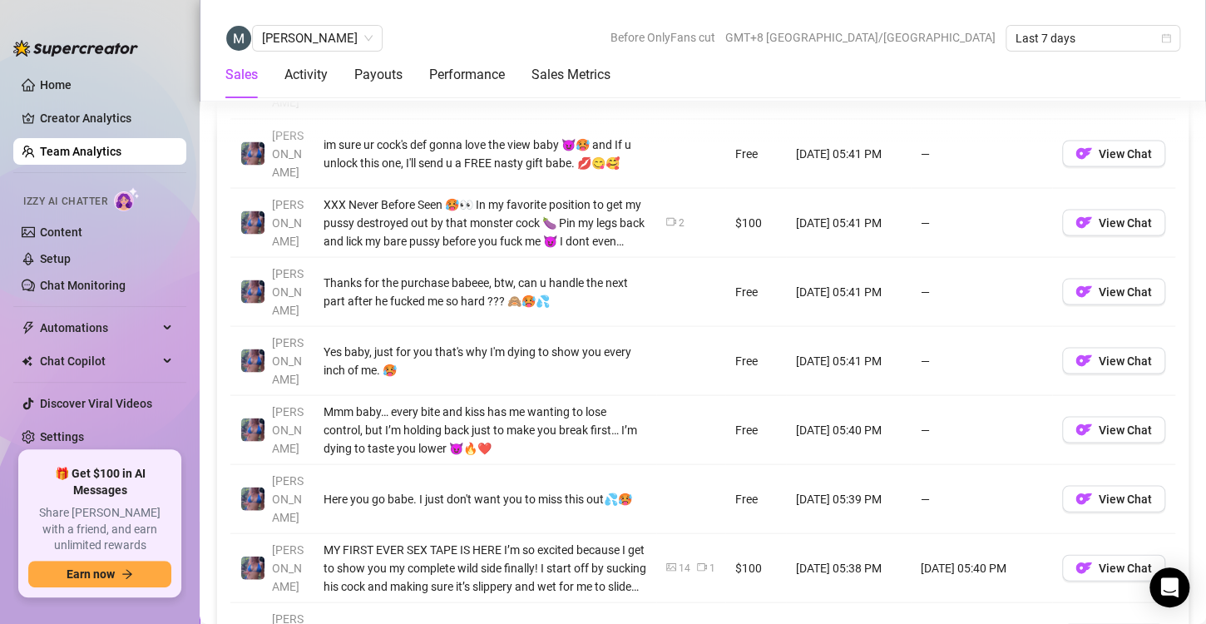
scroll to position [1381, 0]
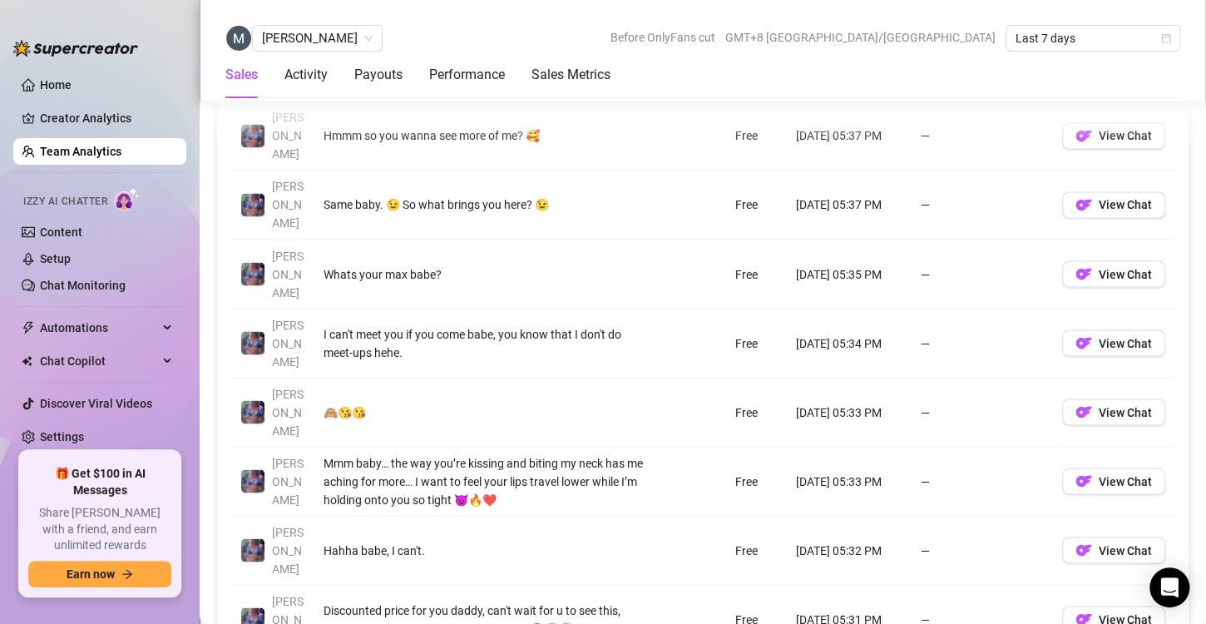
scroll to position [1281, 0]
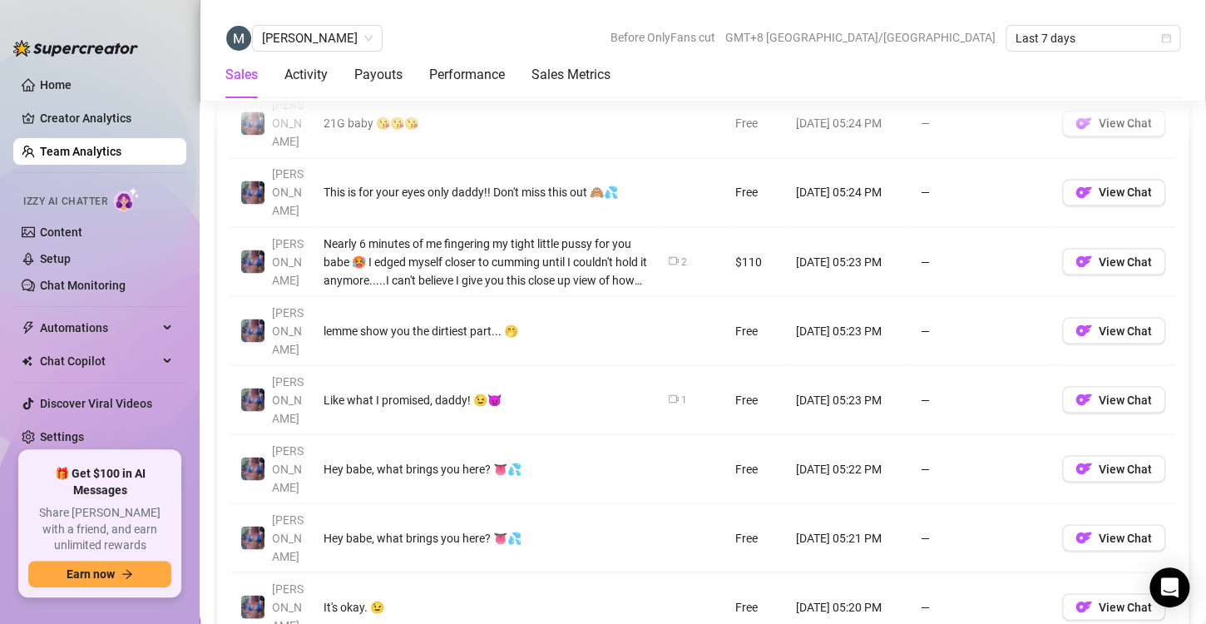
scroll to position [1278, 0]
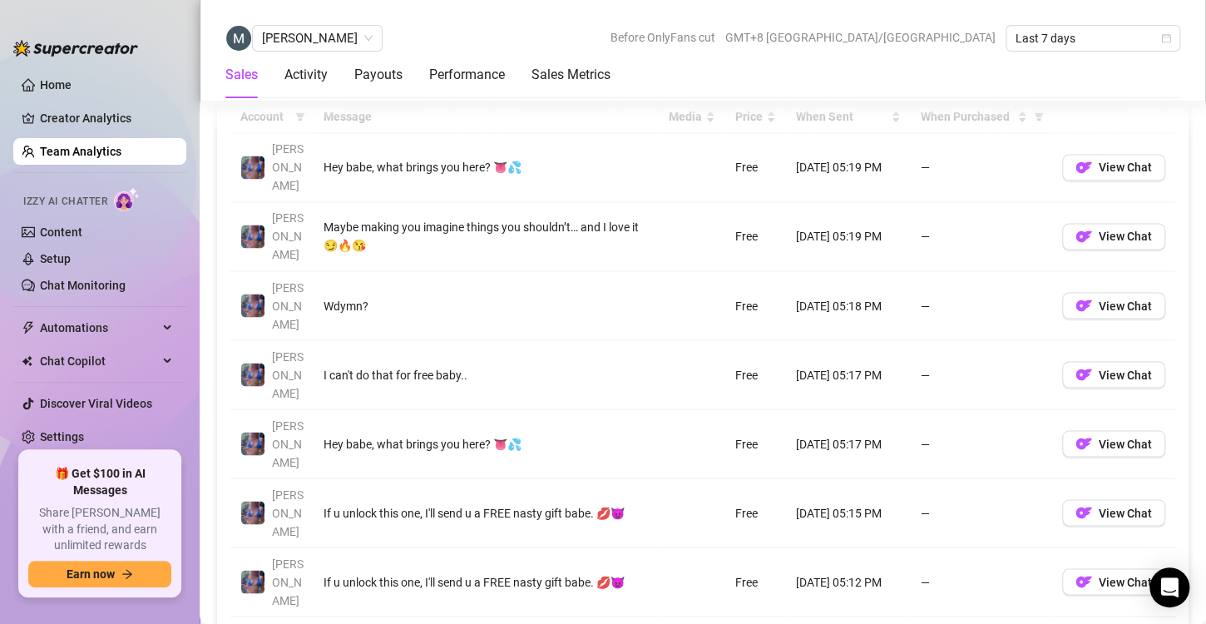
scroll to position [1283, 0]
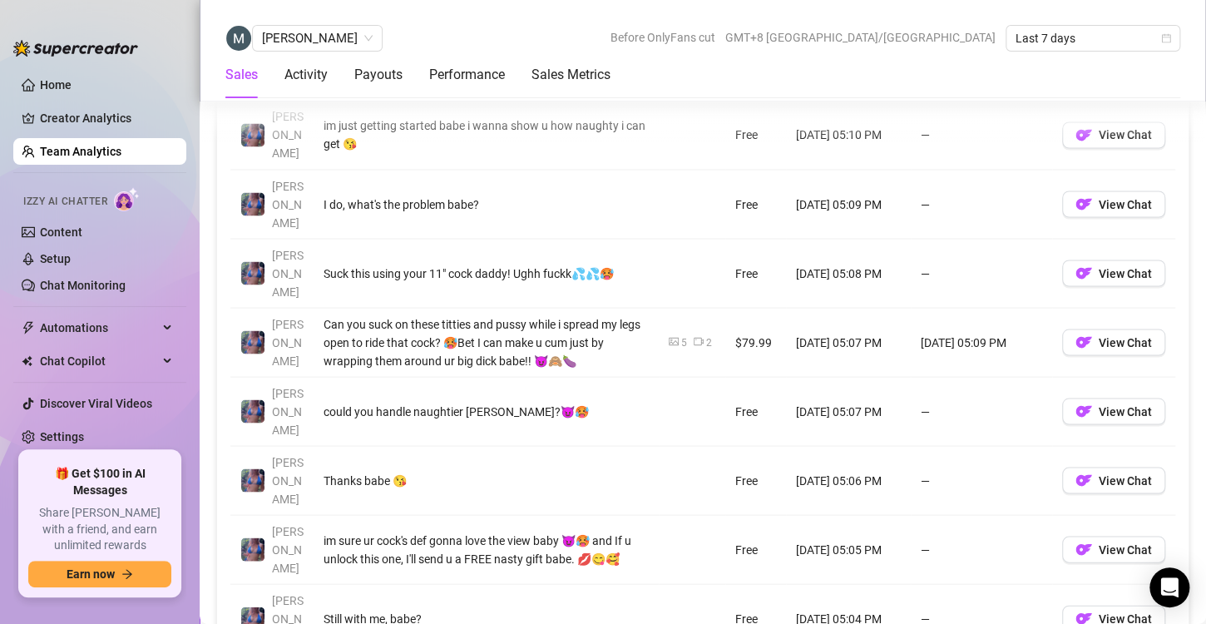
scroll to position [1330, 0]
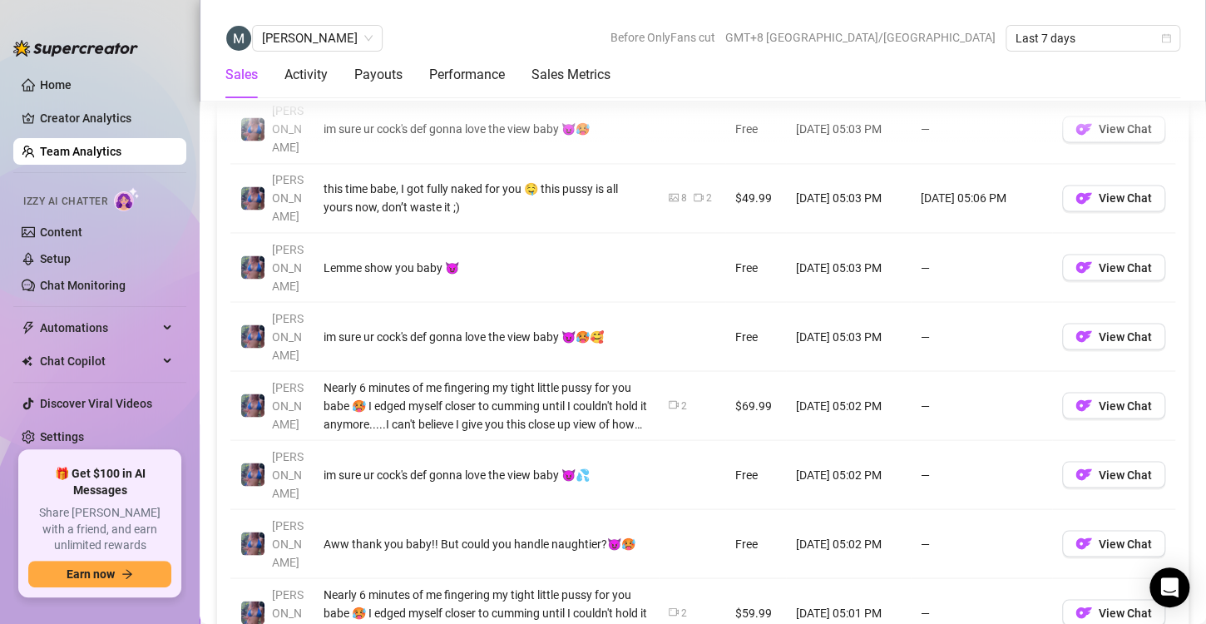
scroll to position [1268, 0]
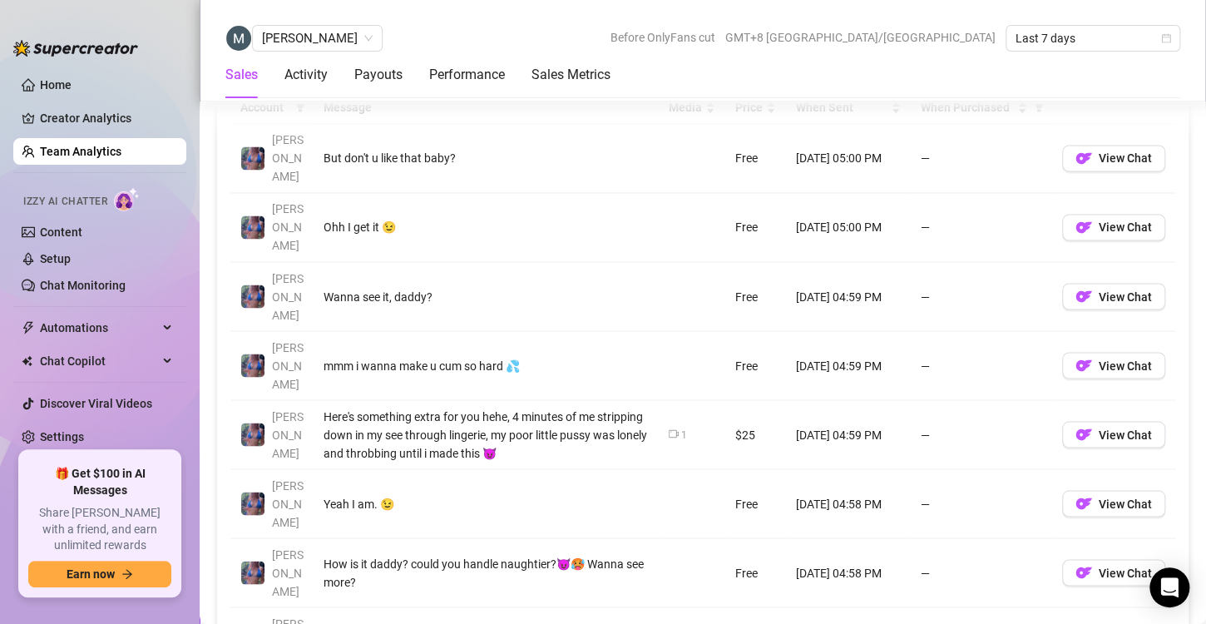
scroll to position [1251, 0]
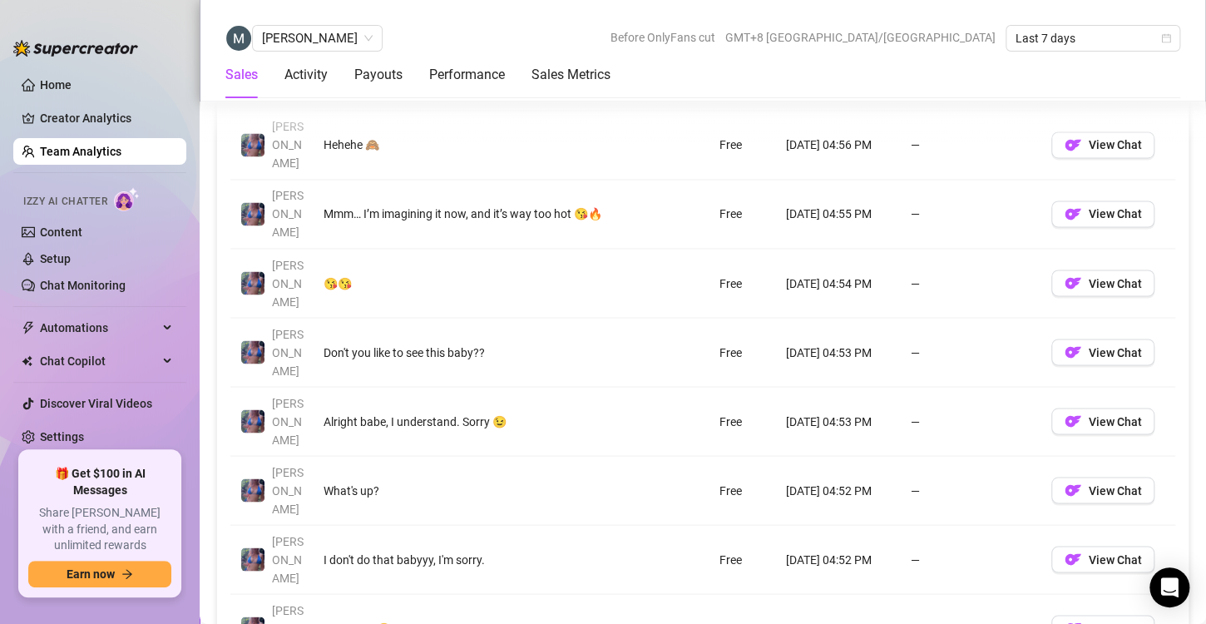
scroll to position [1255, 0]
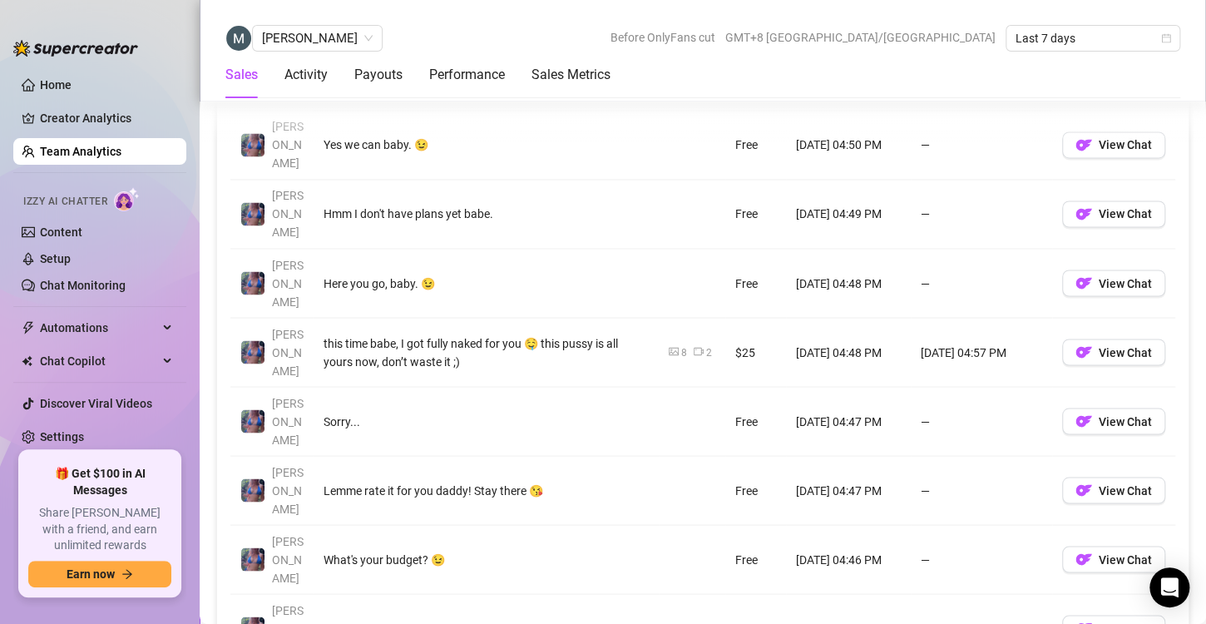
scroll to position [1256, 0]
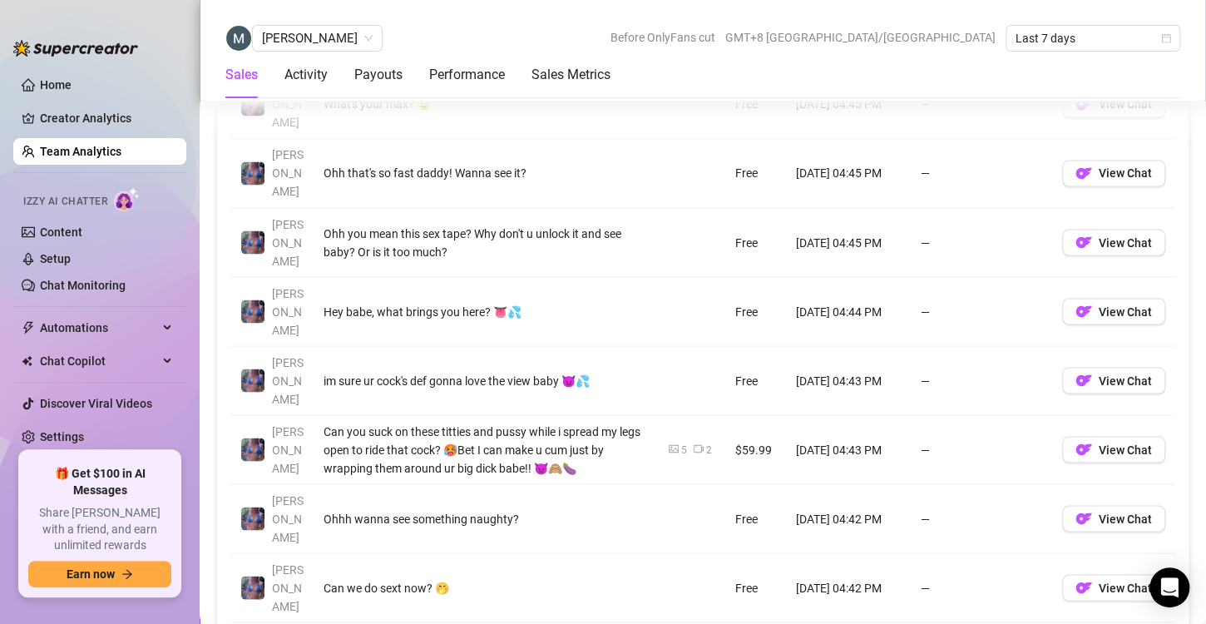
scroll to position [1294, 0]
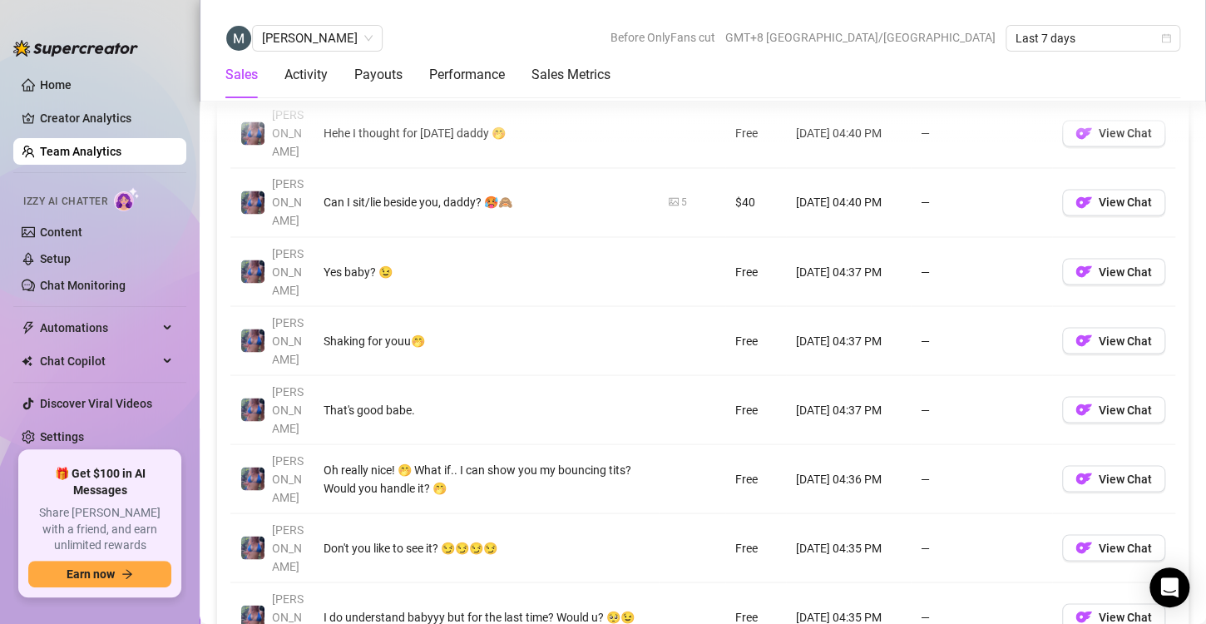
scroll to position [1264, 0]
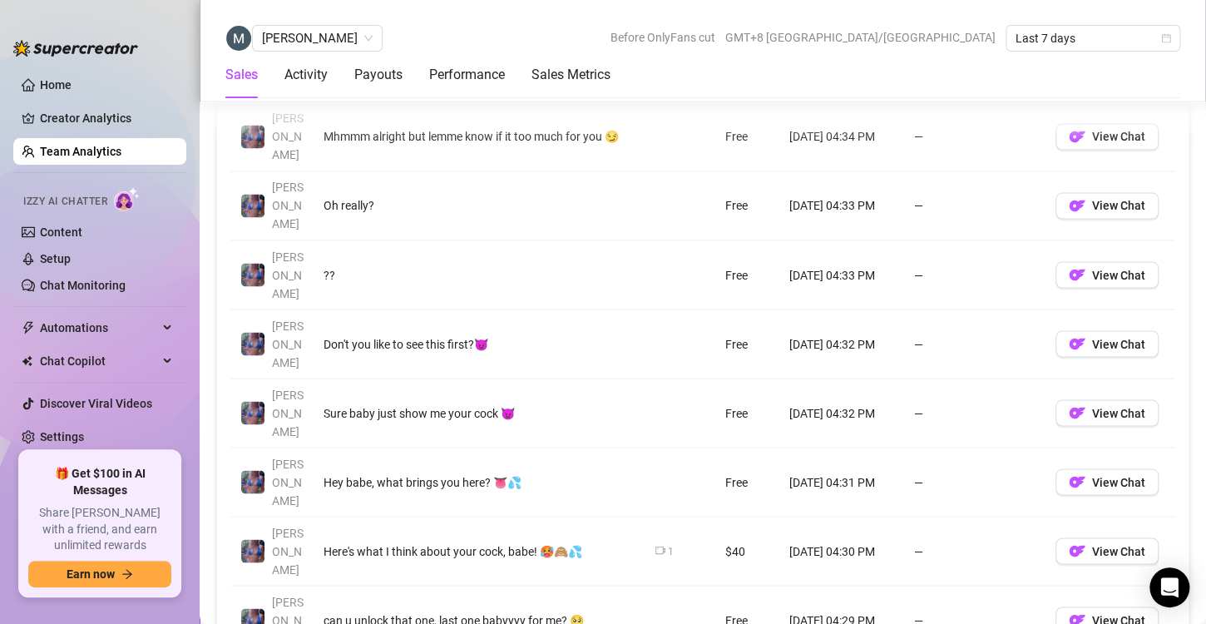
scroll to position [1261, 0]
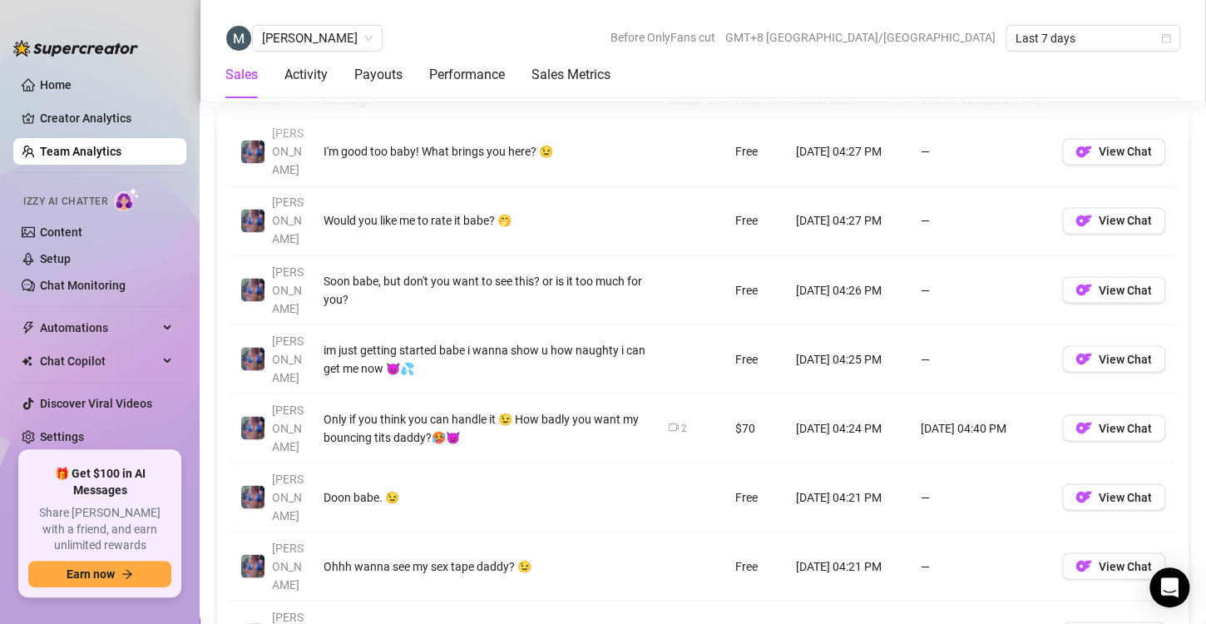
scroll to position [1246, 0]
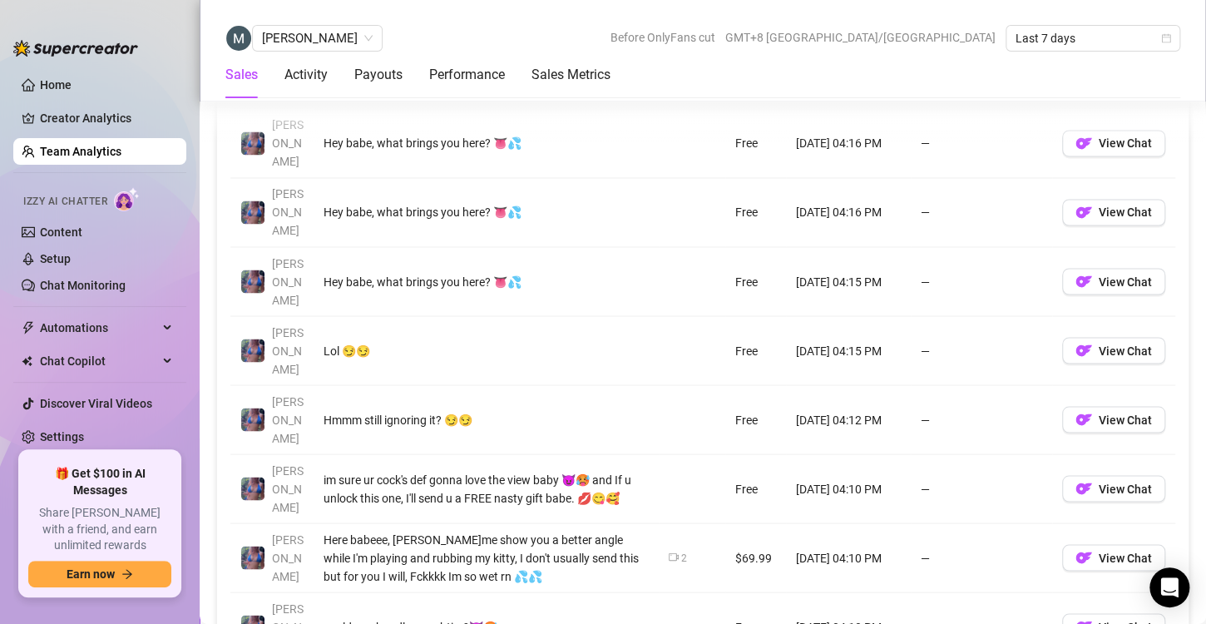
scroll to position [1253, 0]
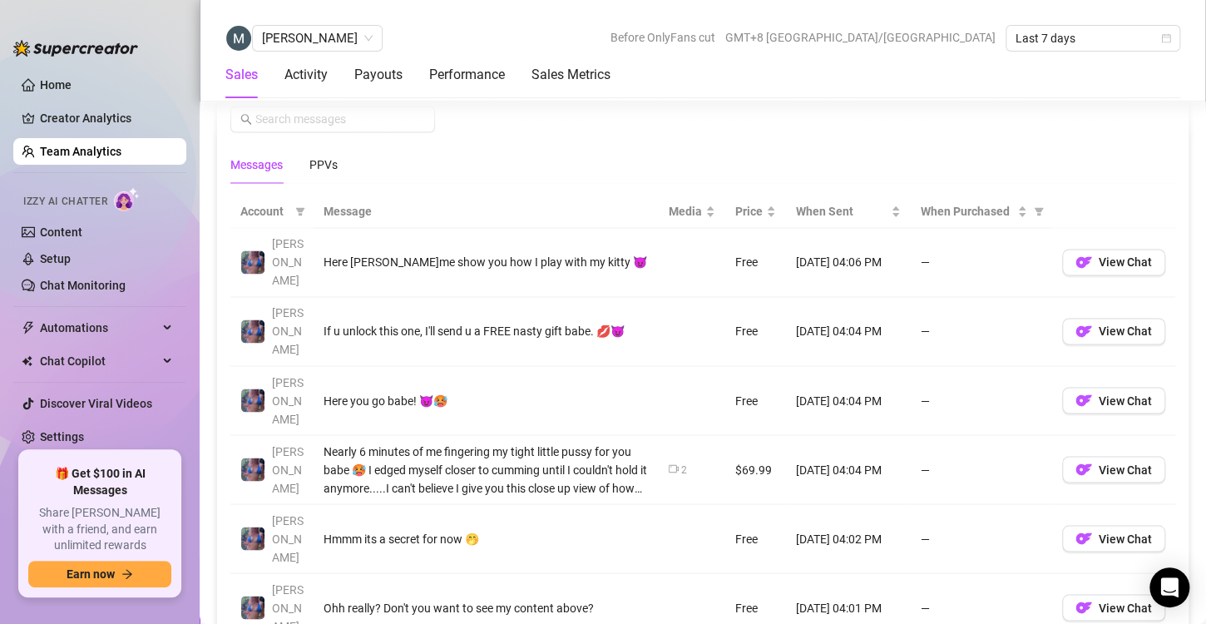
scroll to position [1132, 0]
click at [57, 153] on link "Team Analytics" at bounding box center [80, 151] width 81 height 13
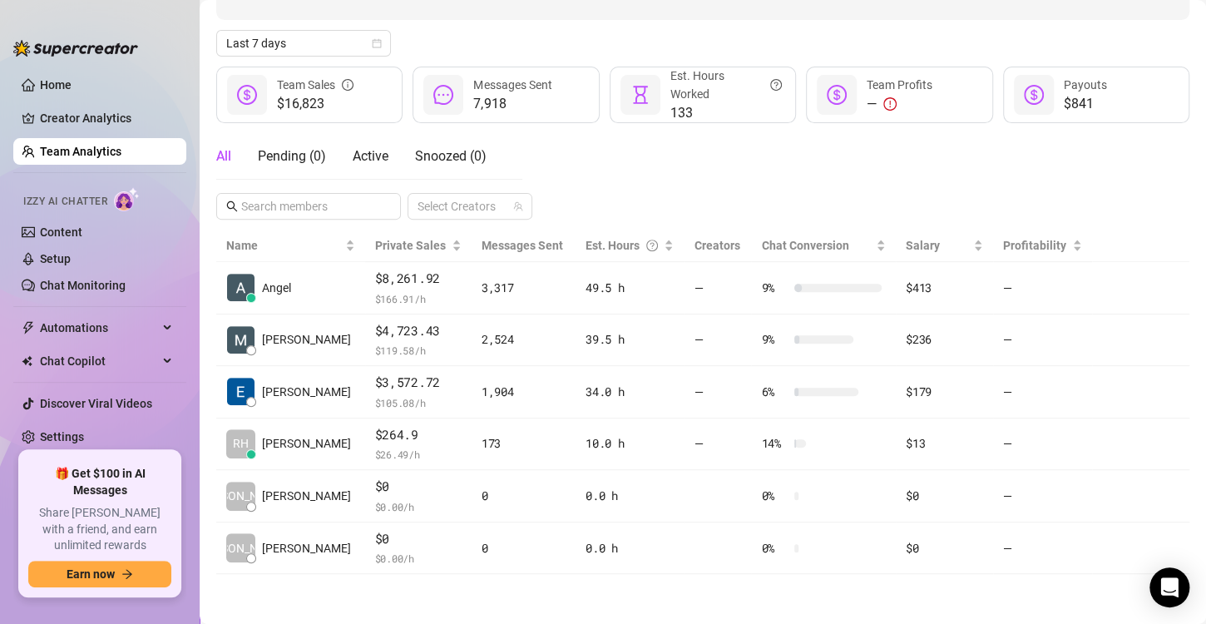
scroll to position [165, 0]
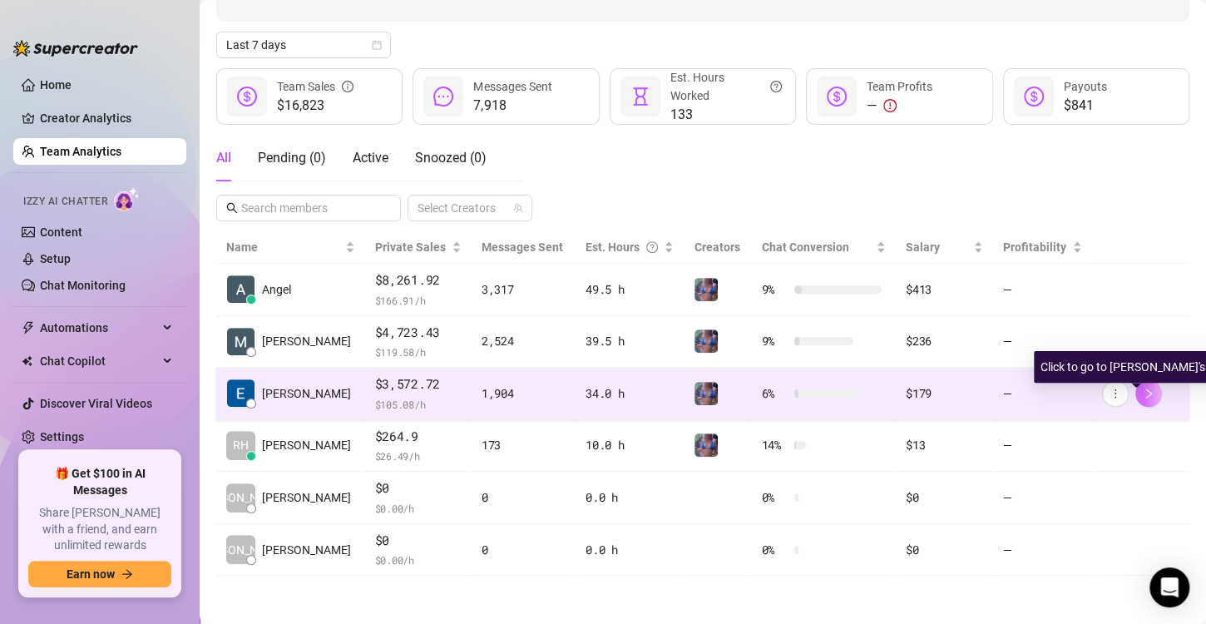
click at [1142, 392] on icon "right" at bounding box center [1148, 393] width 12 height 12
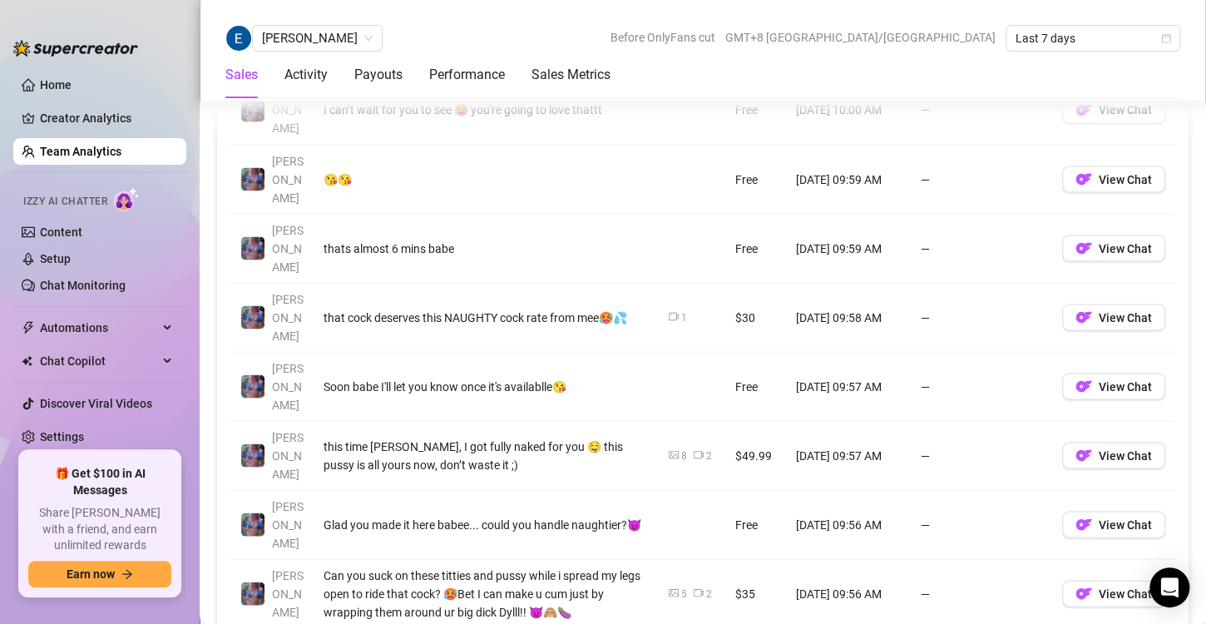
scroll to position [1356, 0]
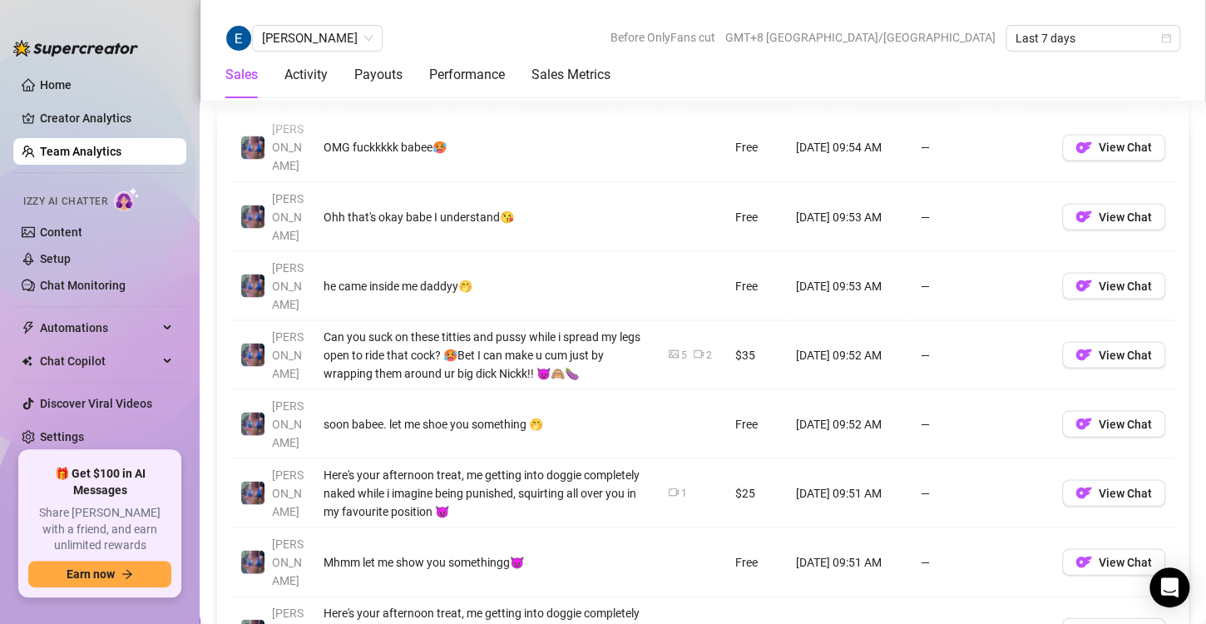
scroll to position [1320, 0]
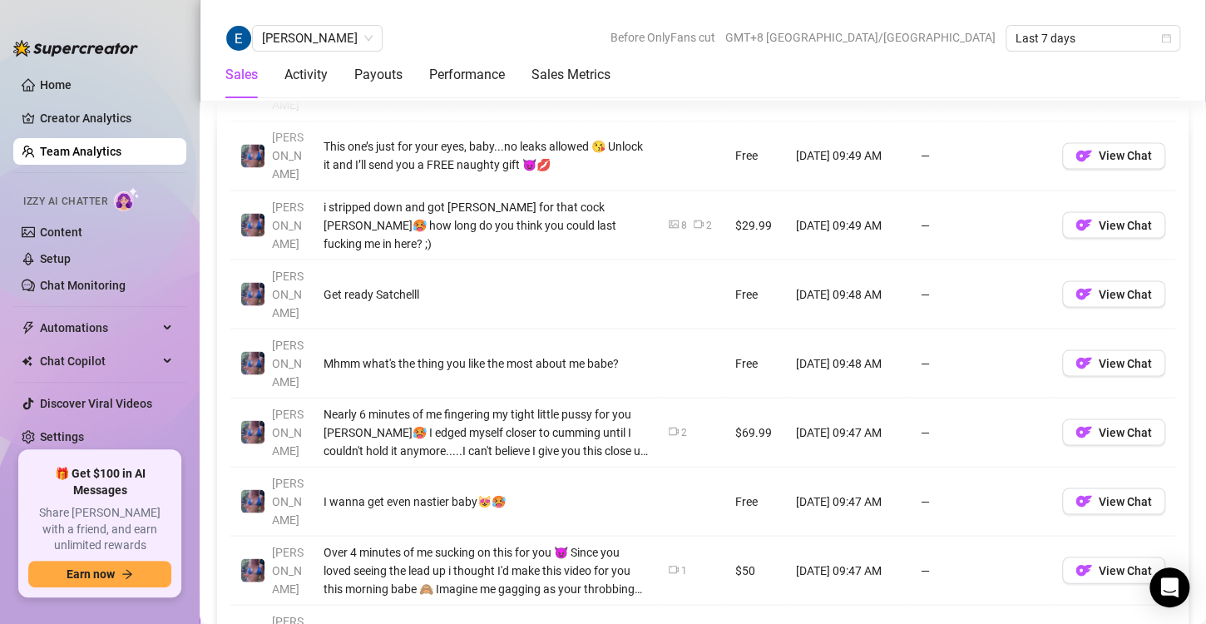
scroll to position [1310, 0]
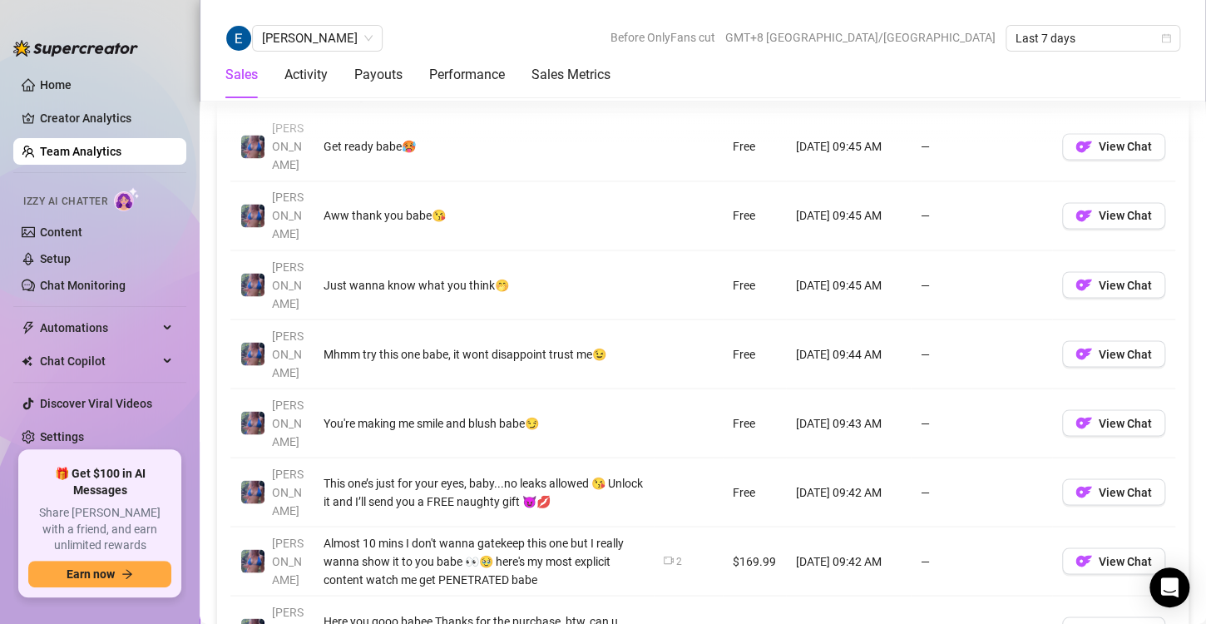
scroll to position [1254, 0]
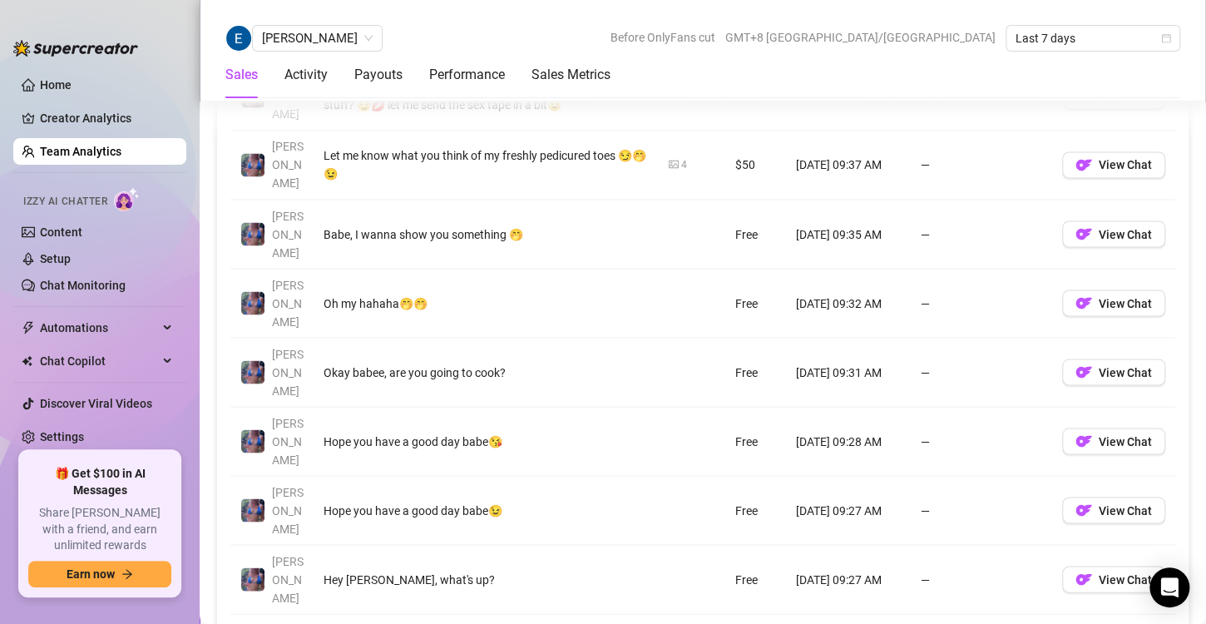
scroll to position [1300, 0]
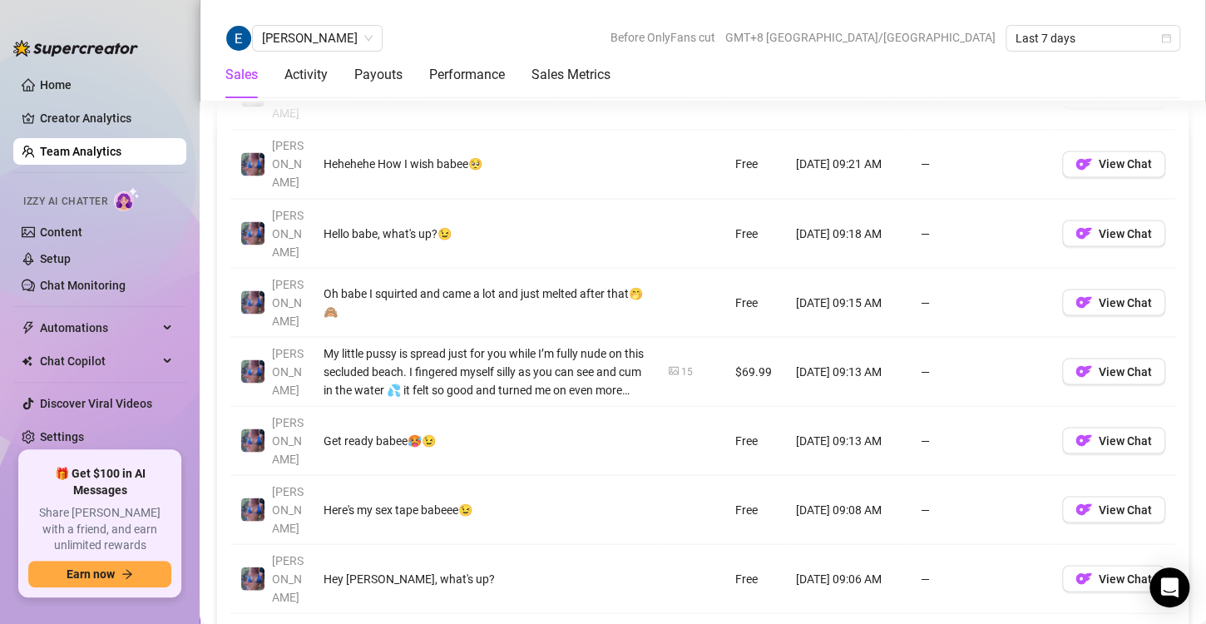
scroll to position [1341, 0]
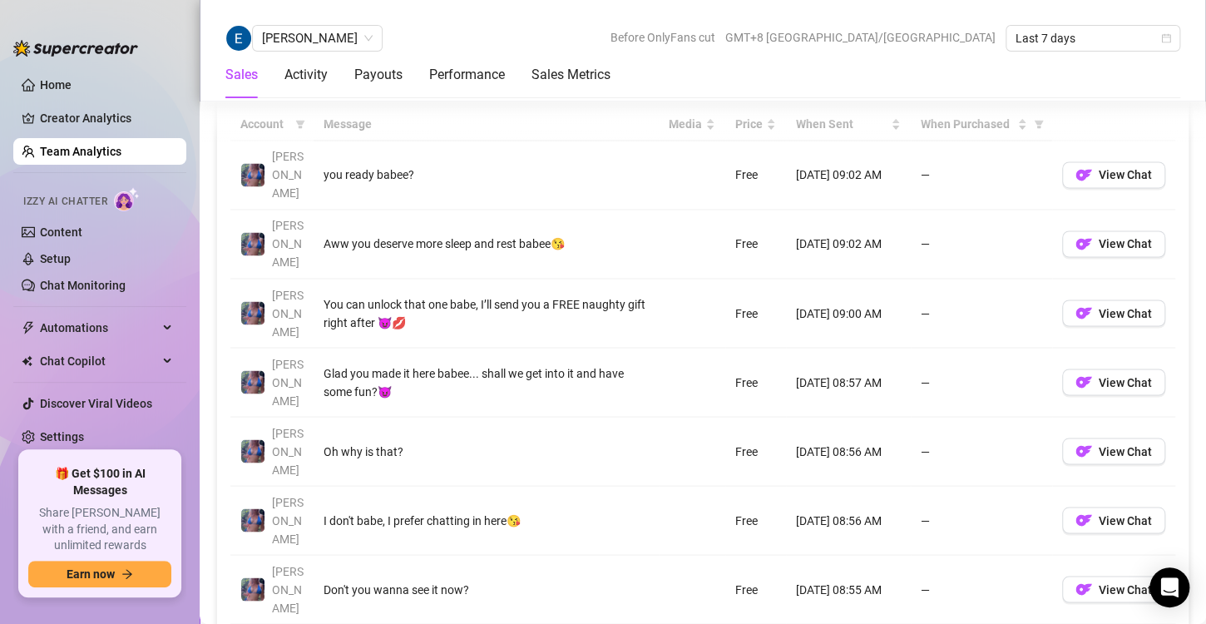
scroll to position [1251, 0]
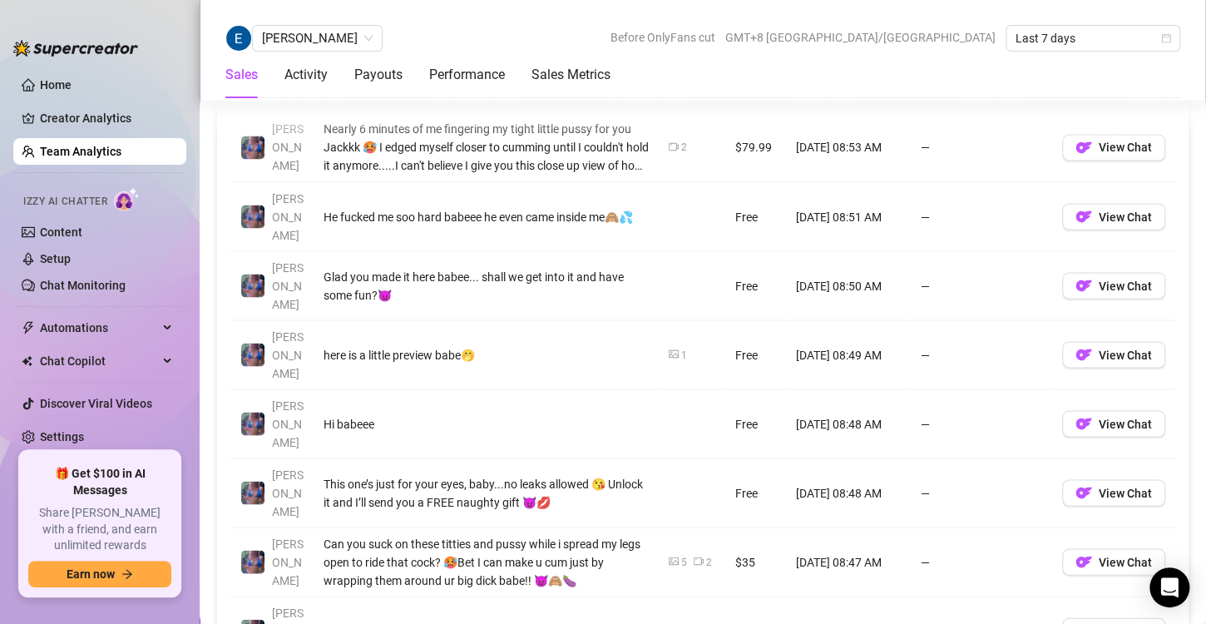
scroll to position [1319, 0]
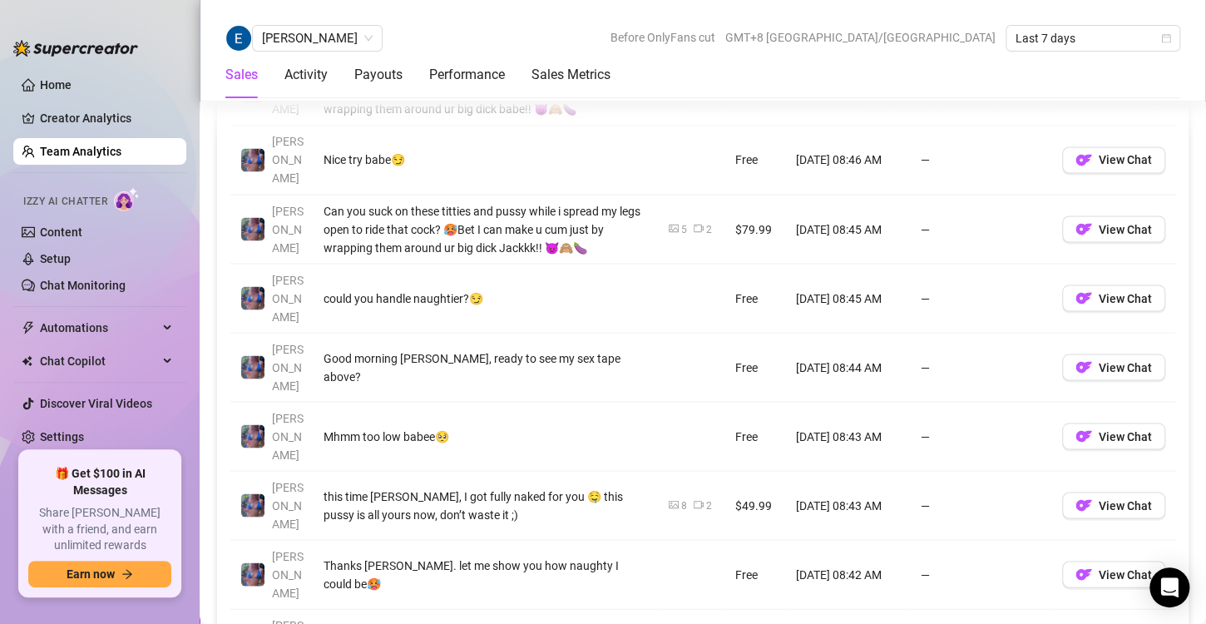
scroll to position [1310, 0]
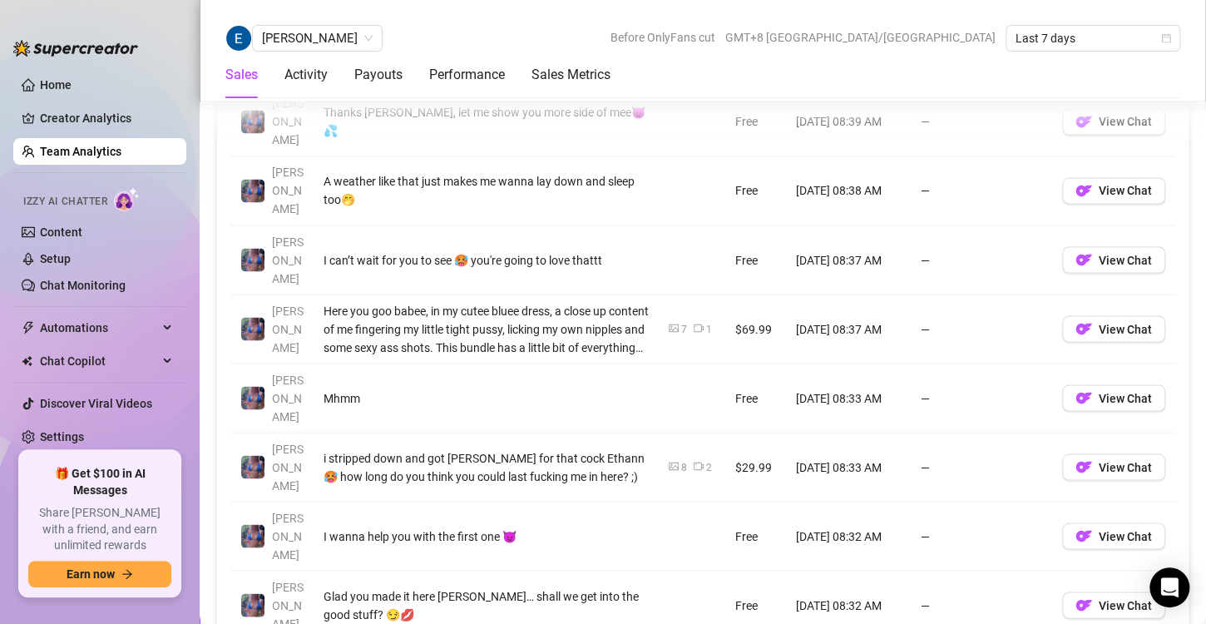
scroll to position [1275, 0]
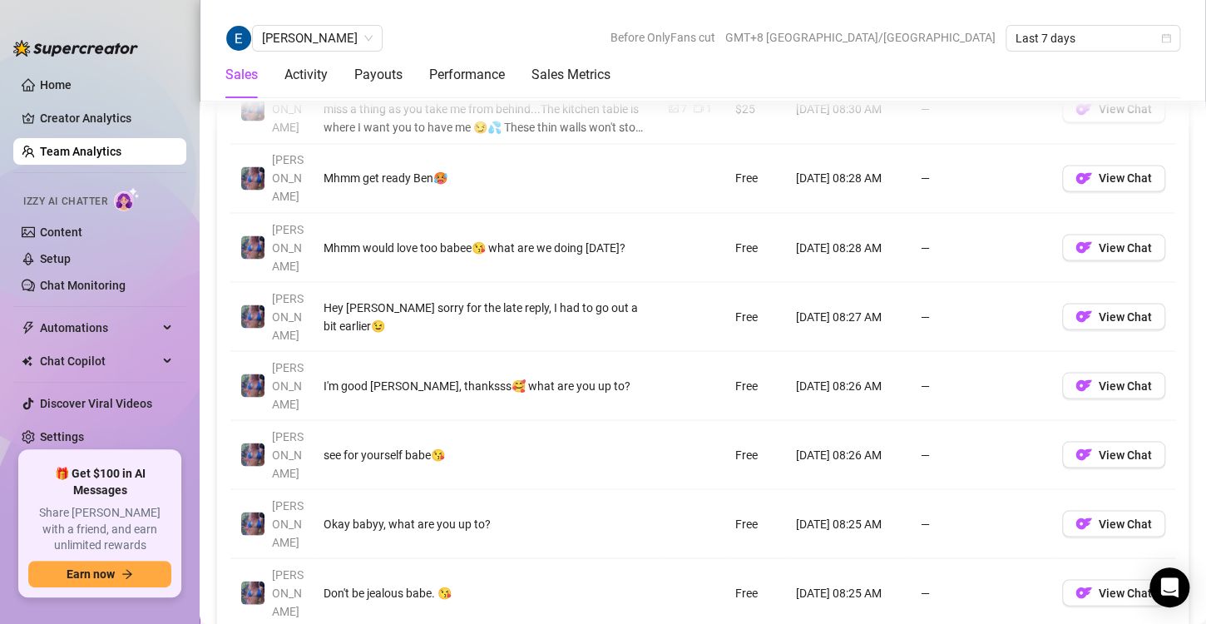
scroll to position [1287, 0]
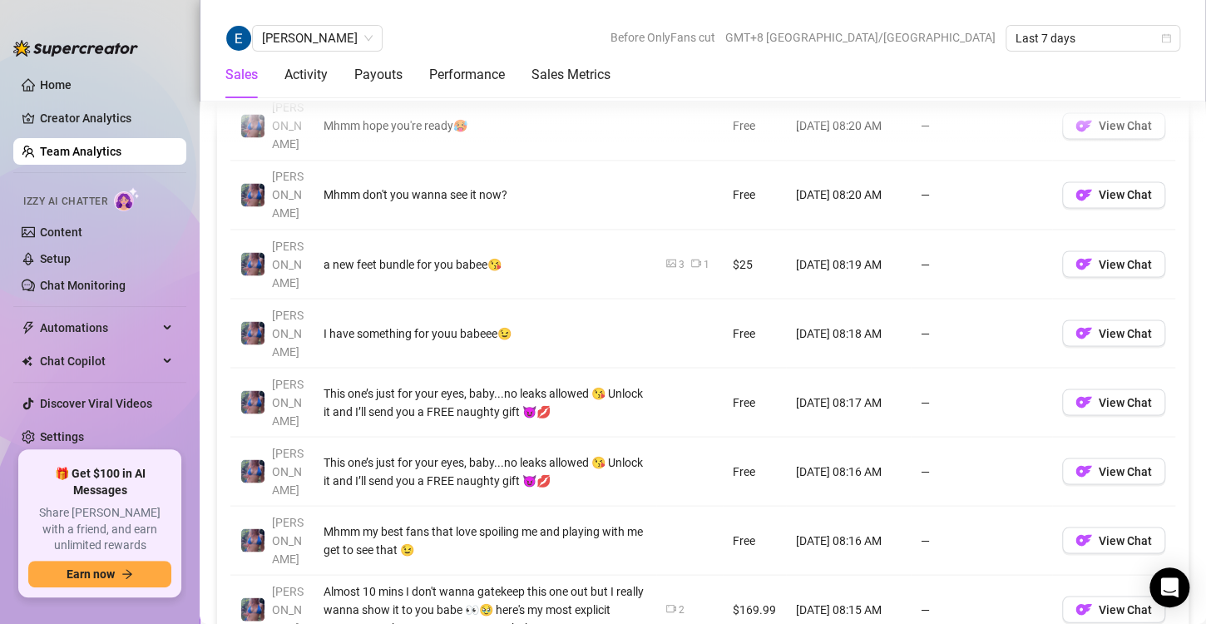
scroll to position [1329, 0]
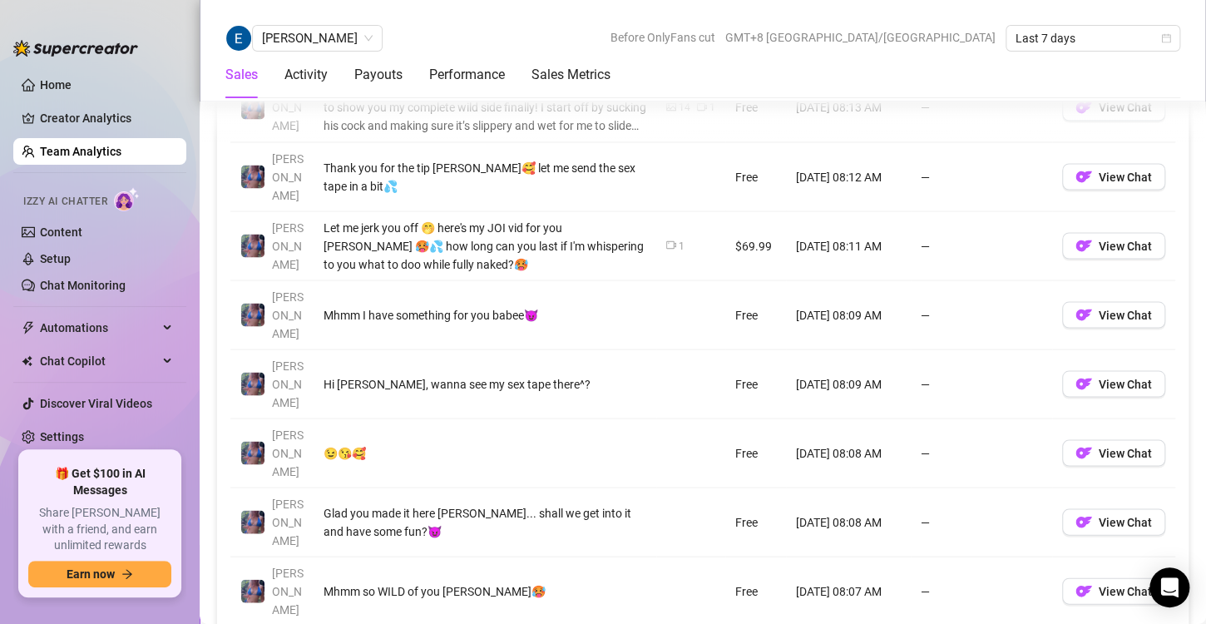
scroll to position [1362, 0]
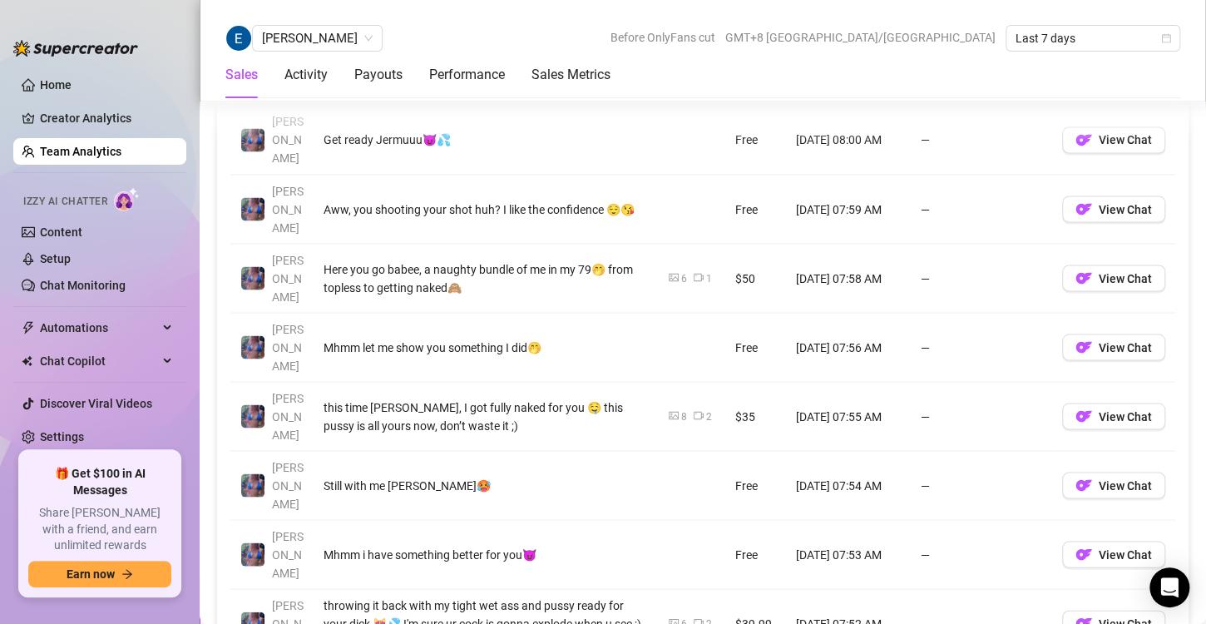
scroll to position [1325, 0]
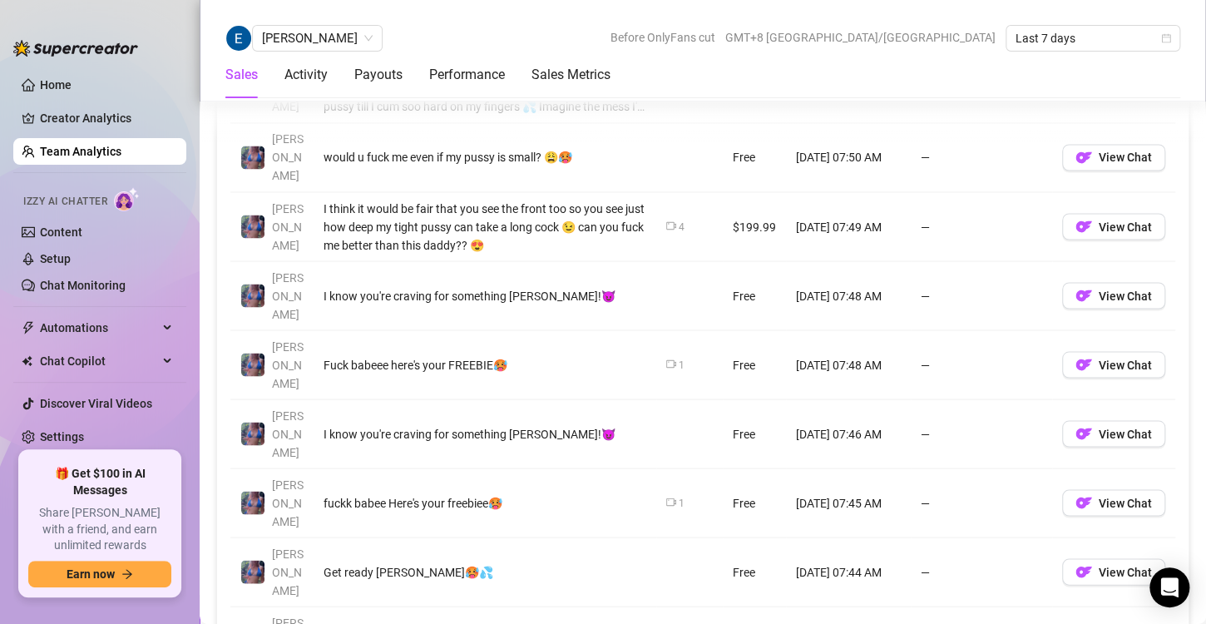
scroll to position [1309, 0]
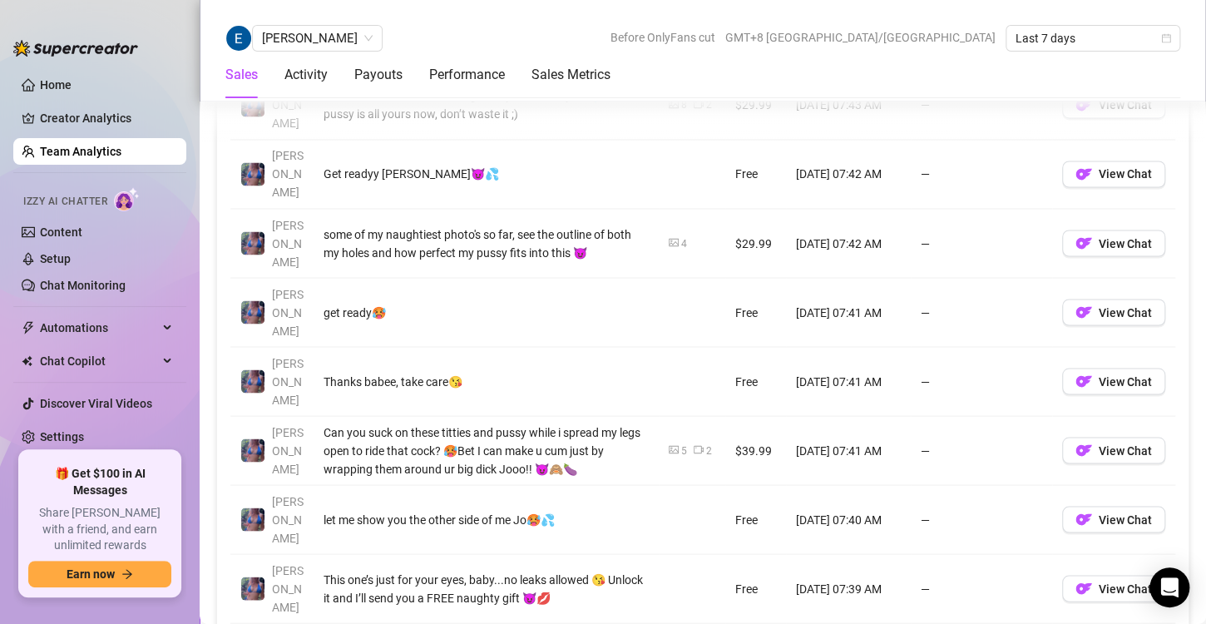
scroll to position [1294, 0]
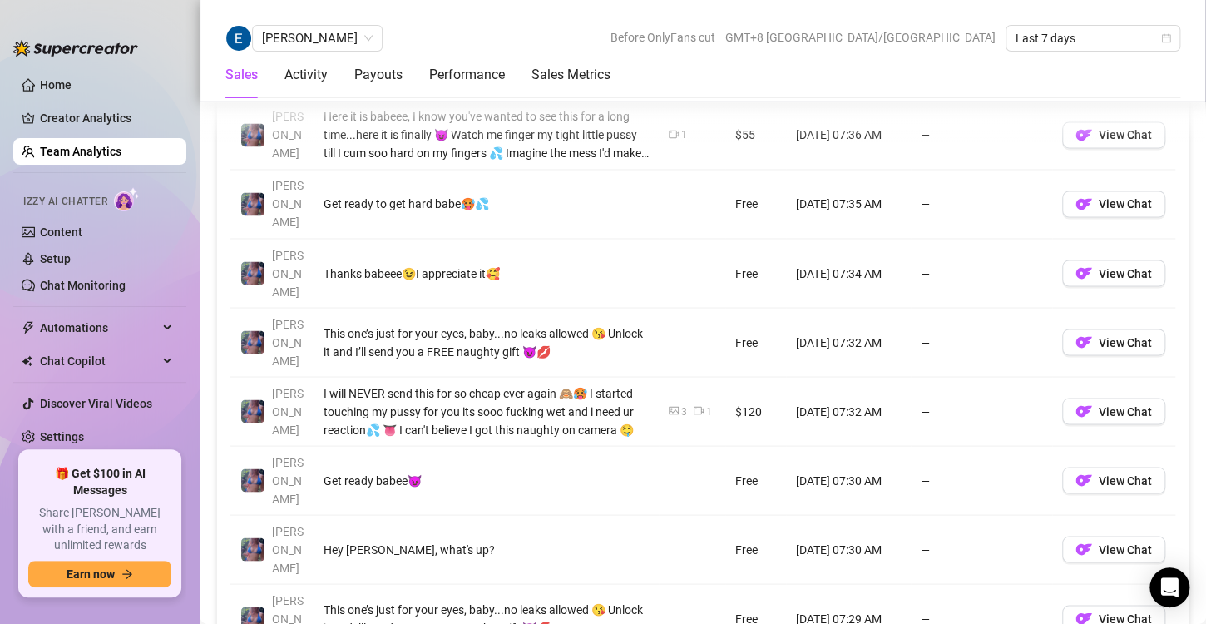
scroll to position [1315, 0]
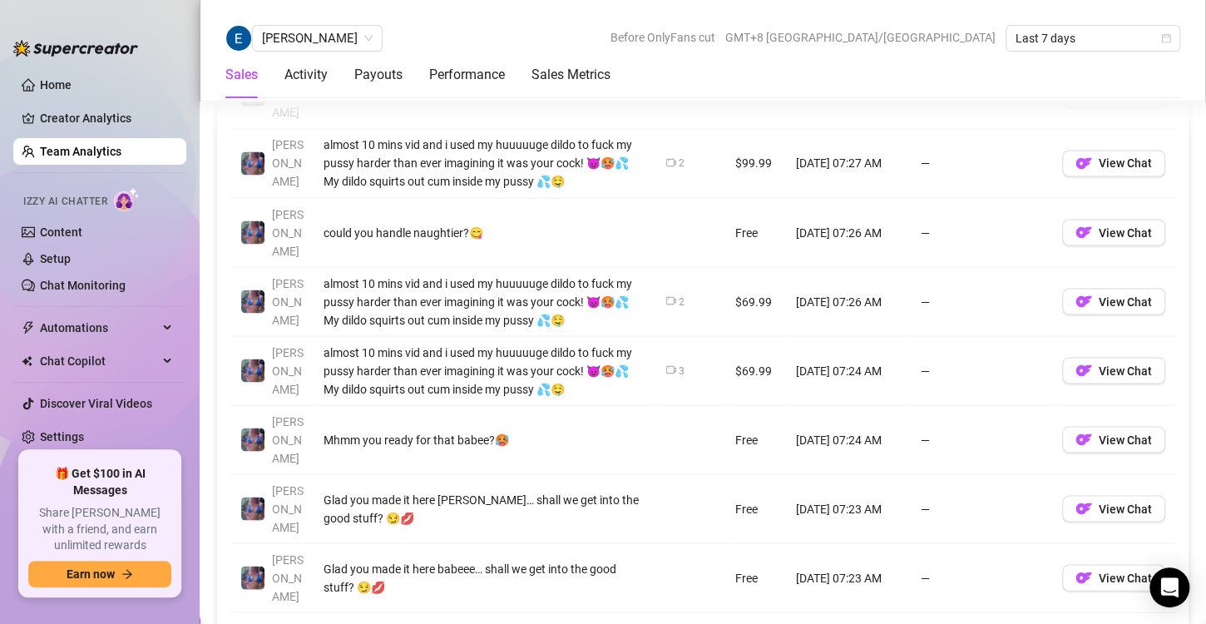
scroll to position [1302, 0]
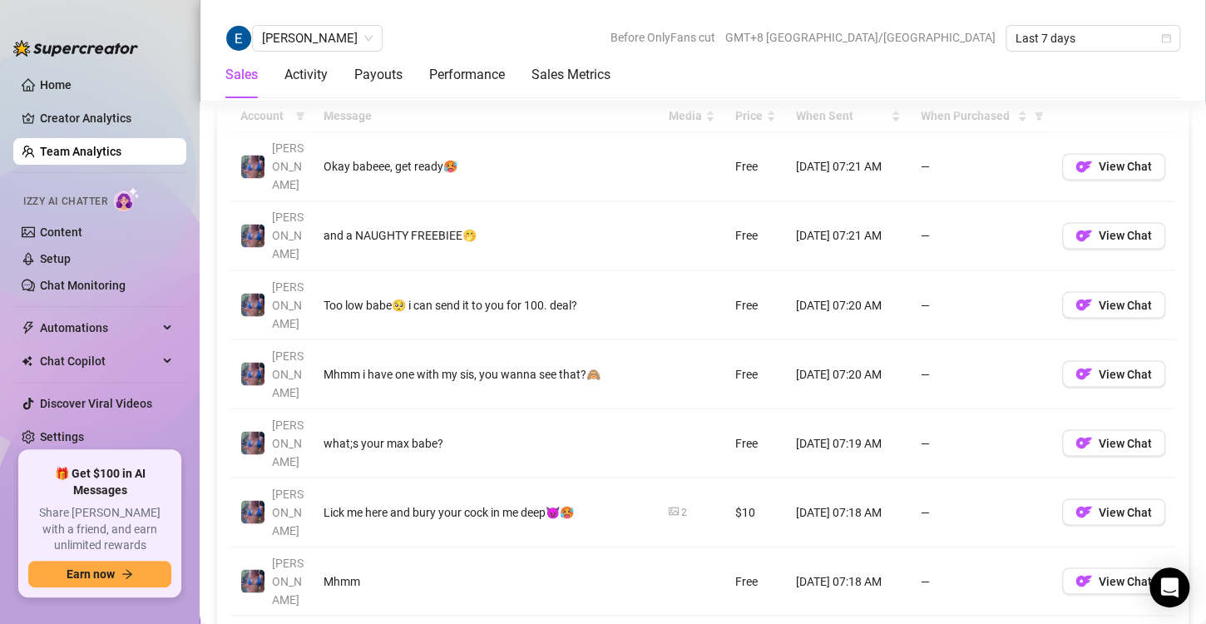
scroll to position [1284, 0]
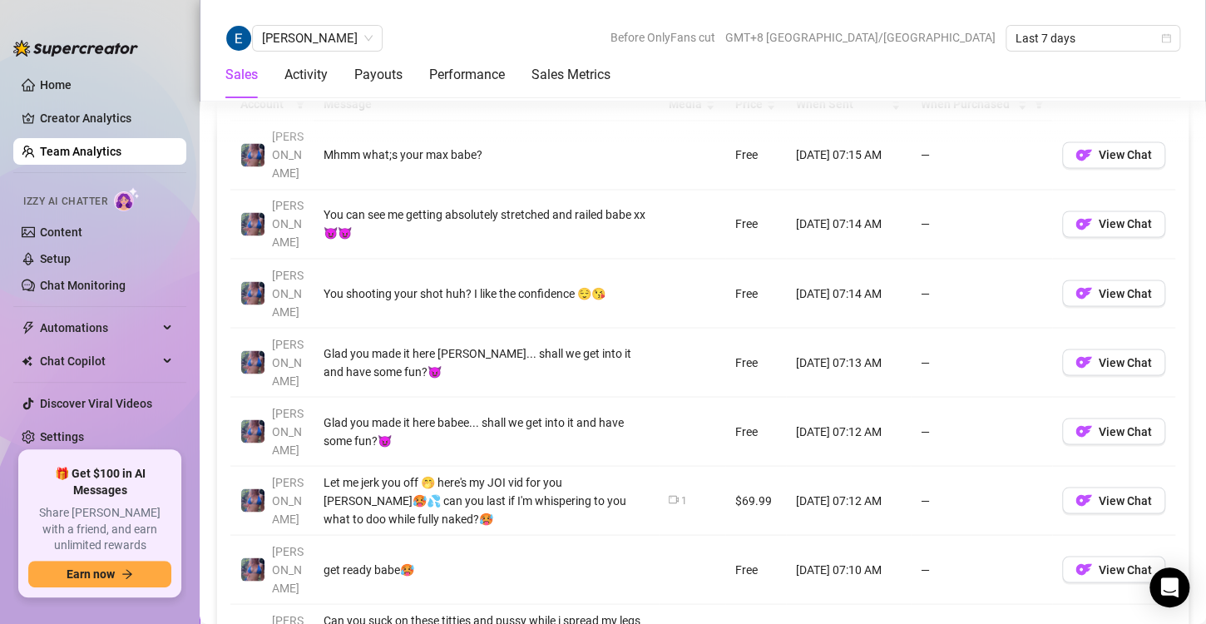
scroll to position [1293, 0]
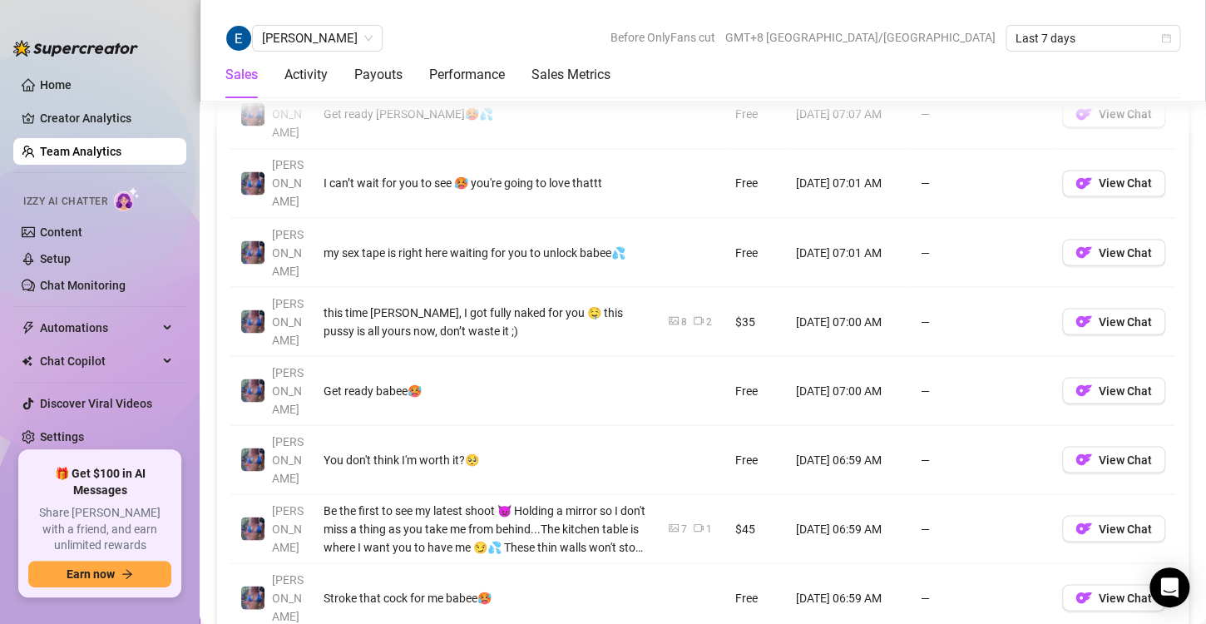
scroll to position [1282, 0]
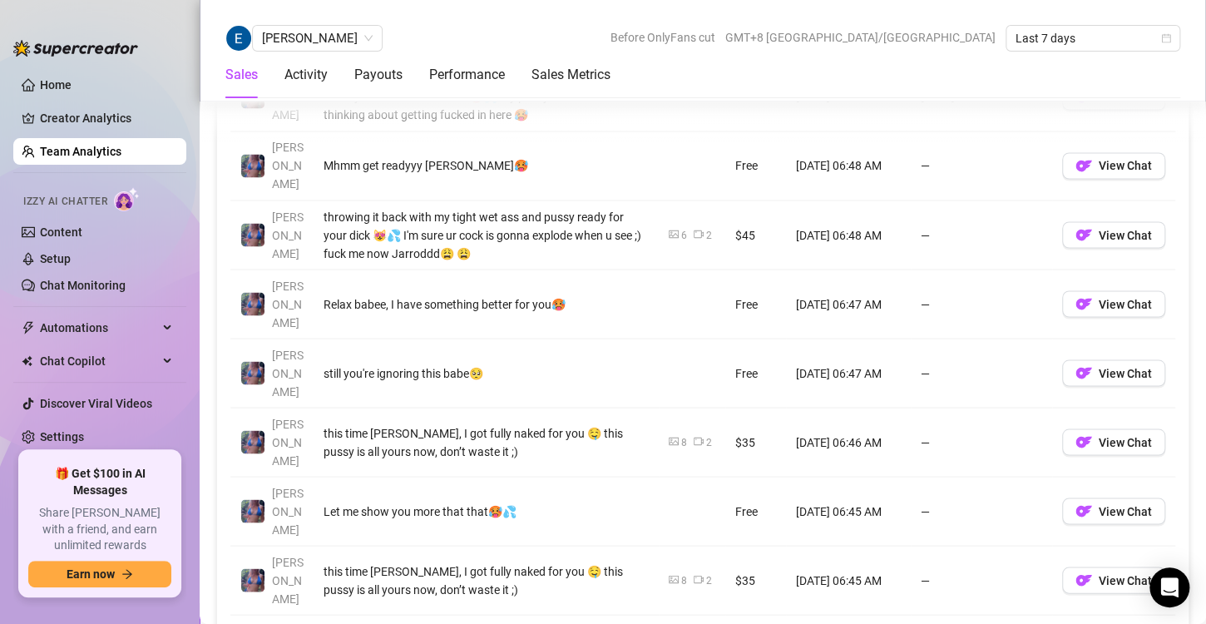
scroll to position [1308, 0]
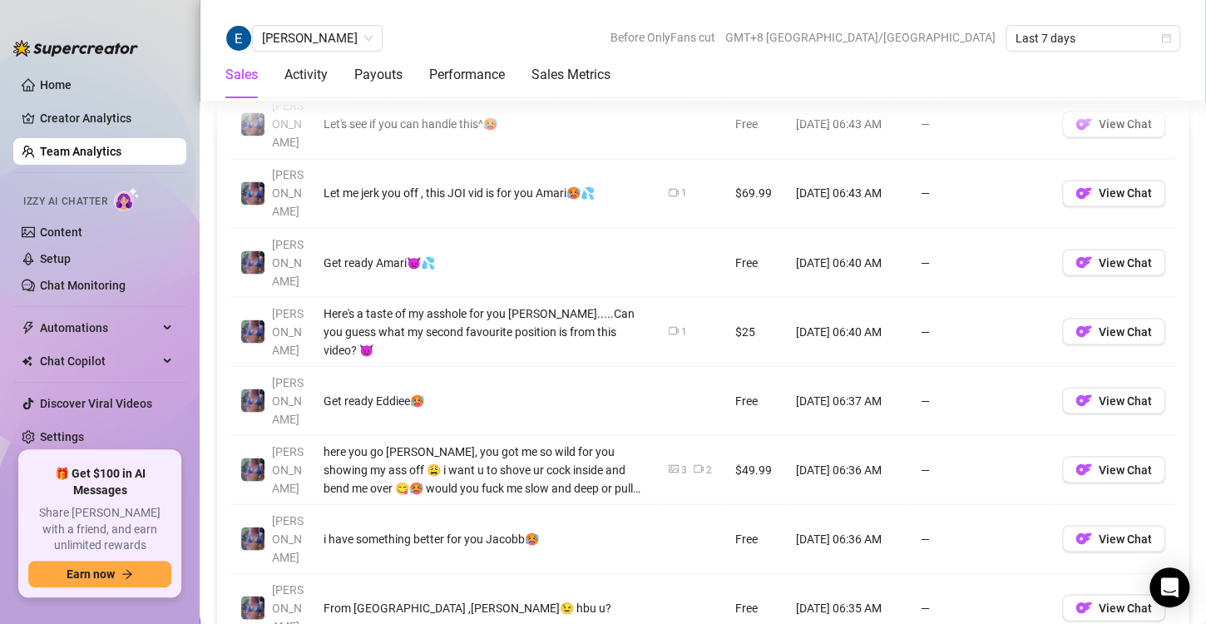
scroll to position [1295, 0]
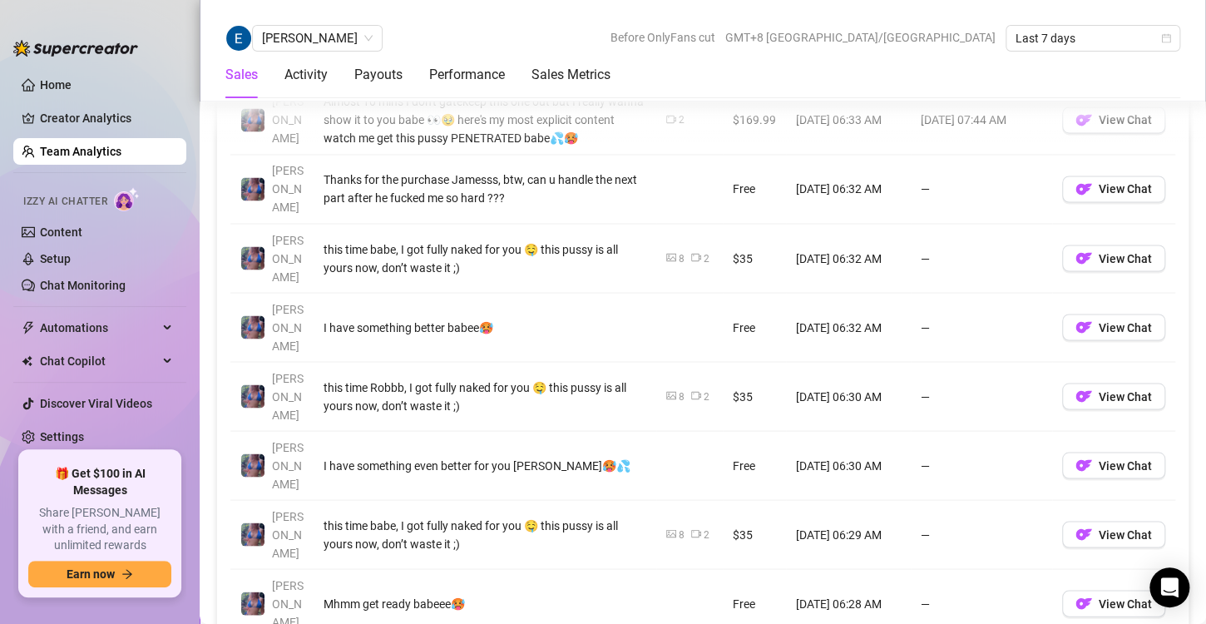
scroll to position [1319, 0]
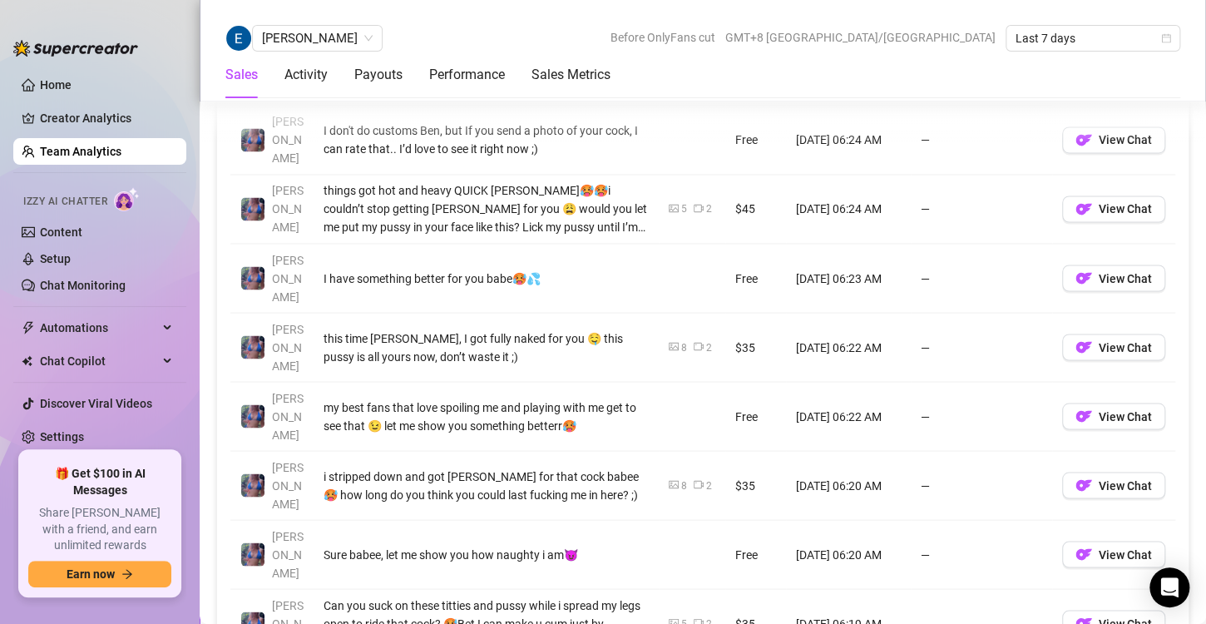
scroll to position [1322, 0]
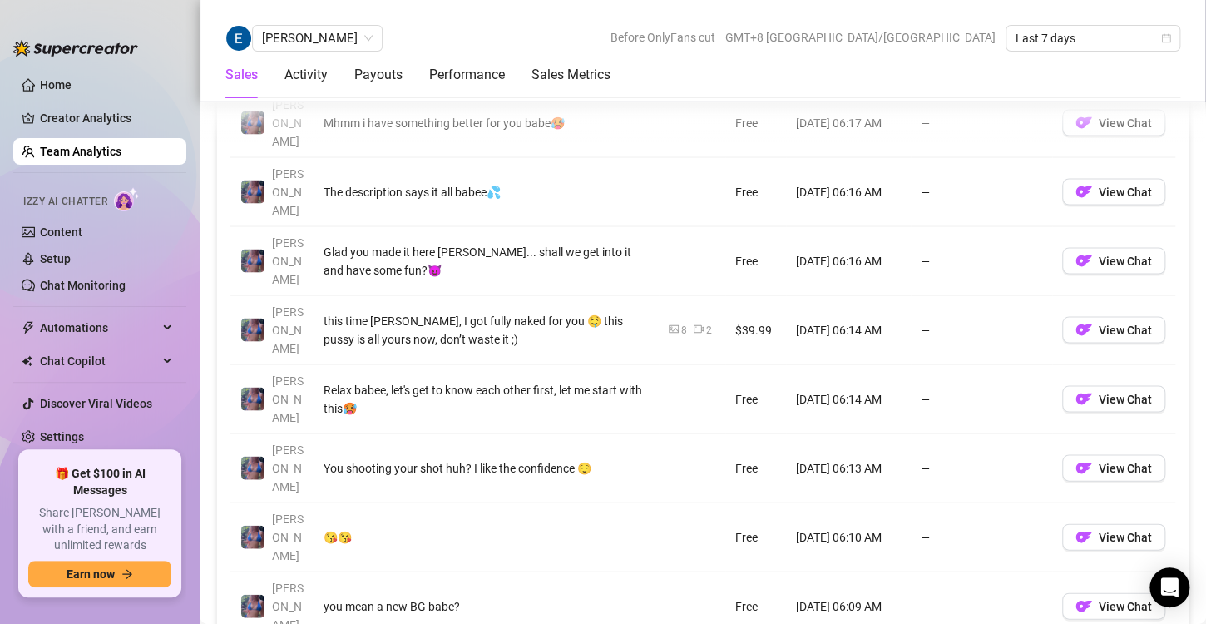
scroll to position [1413, 0]
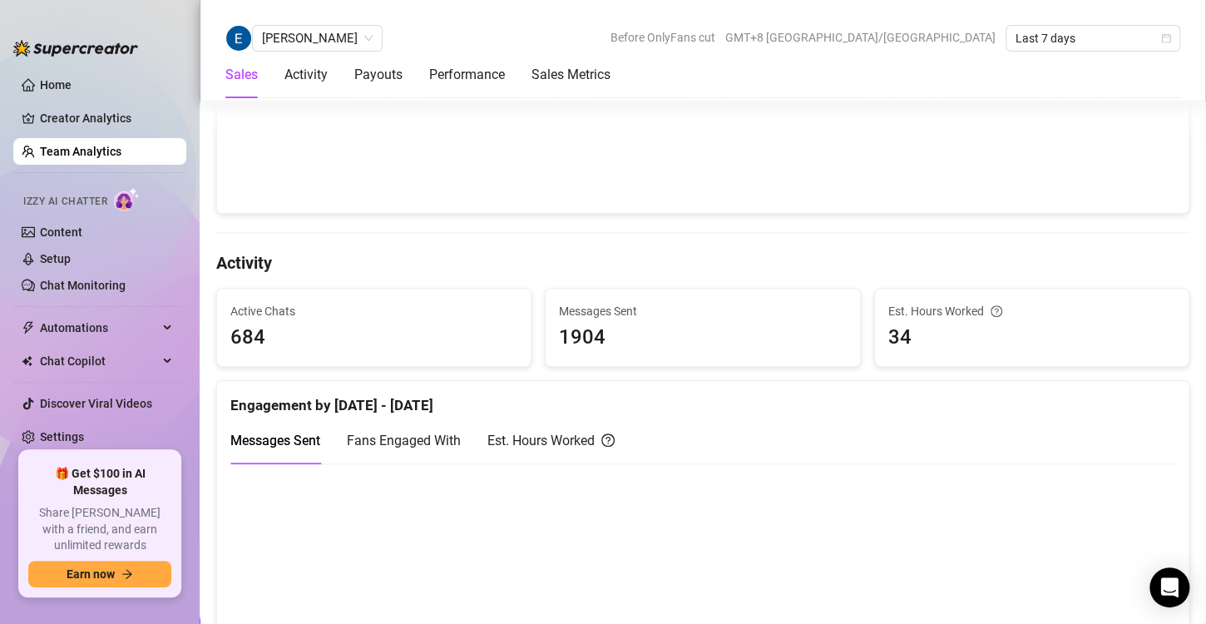
scroll to position [497, 0]
